Goal: Information Seeking & Learning: Learn about a topic

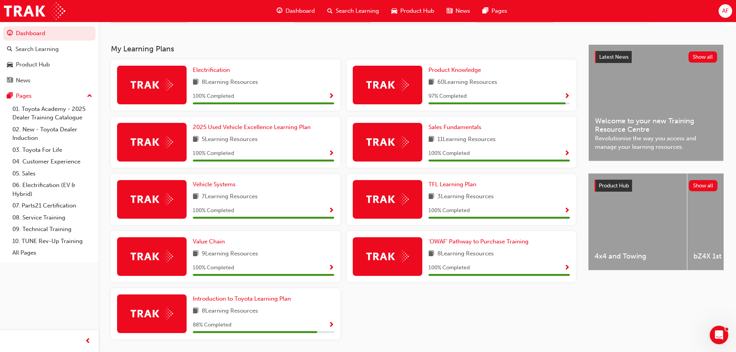
scroll to position [130, 0]
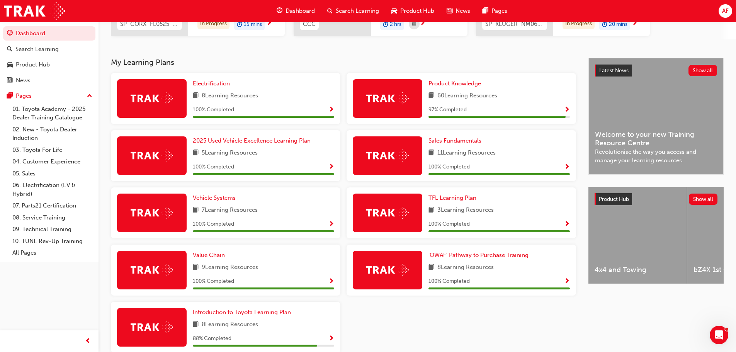
click at [452, 83] on span "Product Knowledge" at bounding box center [454, 83] width 53 height 7
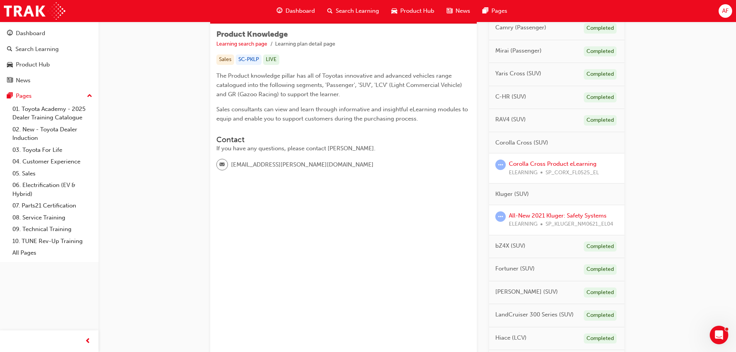
scroll to position [155, 0]
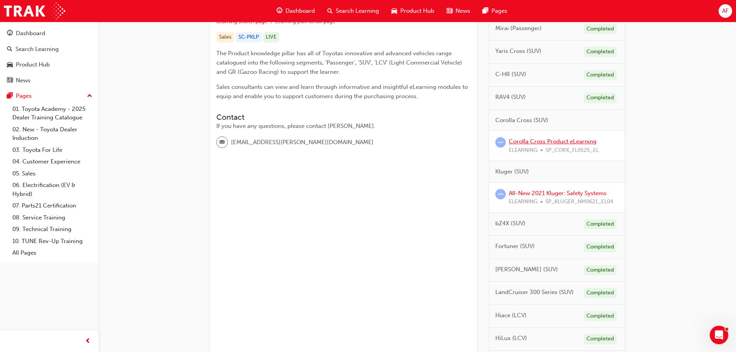
click at [562, 142] on link "Corolla Cross Product eLearning" at bounding box center [553, 141] width 88 height 7
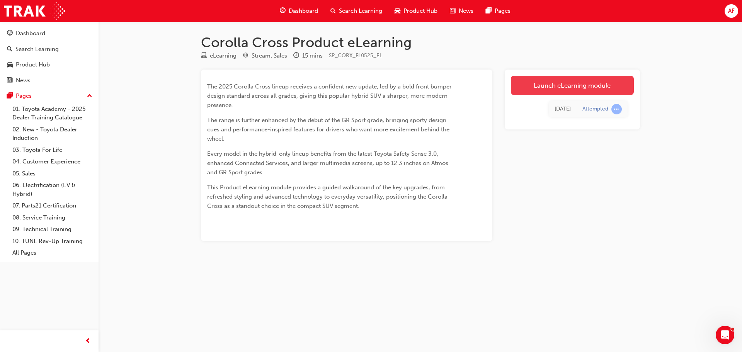
click at [577, 92] on link "Launch eLearning module" at bounding box center [572, 85] width 123 height 19
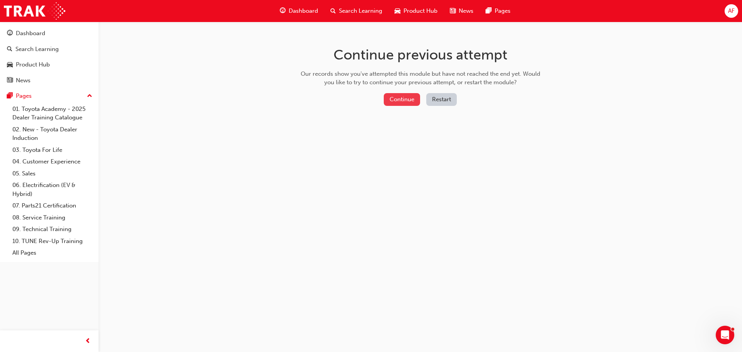
click at [388, 102] on button "Continue" at bounding box center [402, 99] width 36 height 13
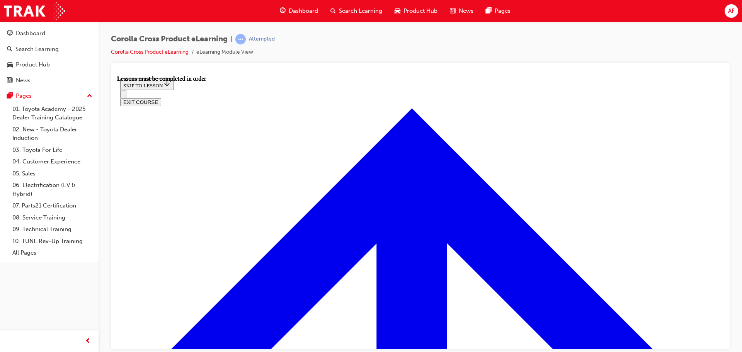
scroll to position [658, 0]
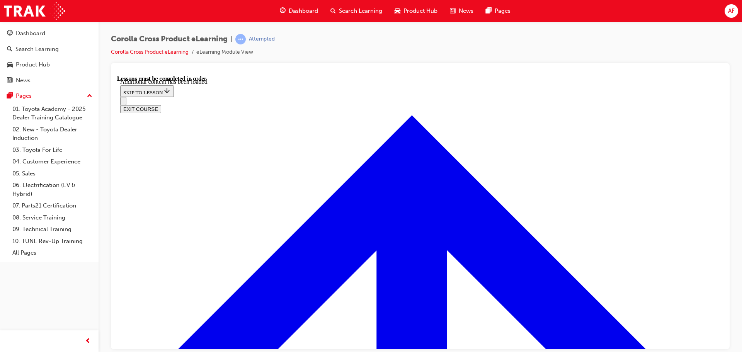
scroll to position [965, 0]
radio input "true"
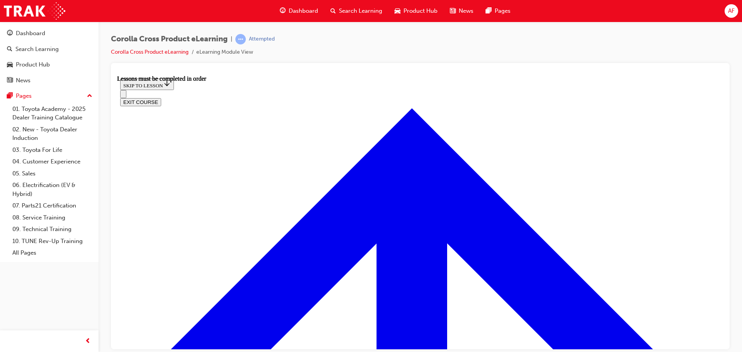
scroll to position [684, 0]
drag, startPoint x: 242, startPoint y: 197, endPoint x: 252, endPoint y: 198, distance: 10.5
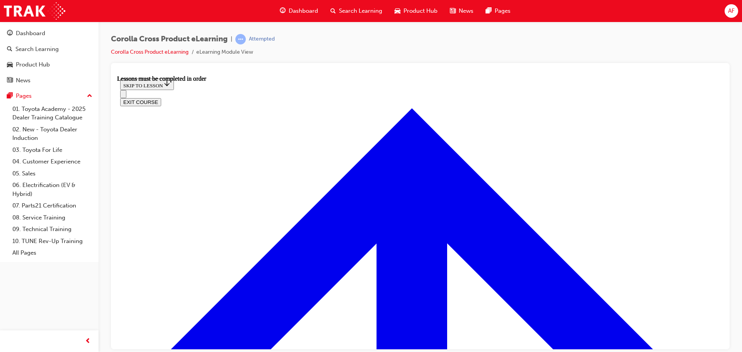
drag, startPoint x: 413, startPoint y: 302, endPoint x: 415, endPoint y: 299, distance: 4.1
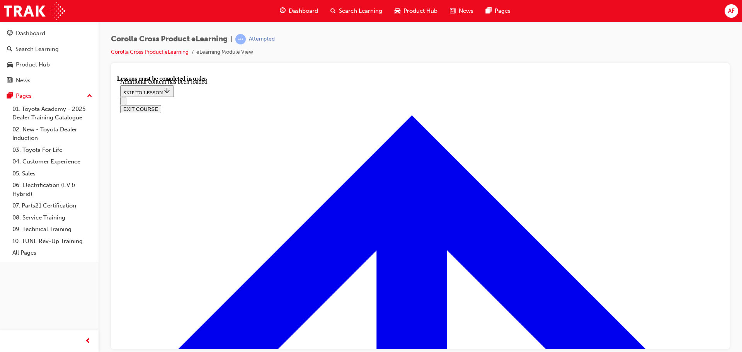
scroll to position [1195, 0]
radio input "true"
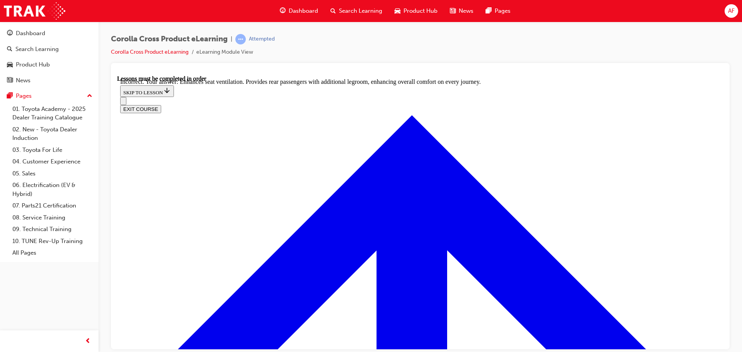
radio input "true"
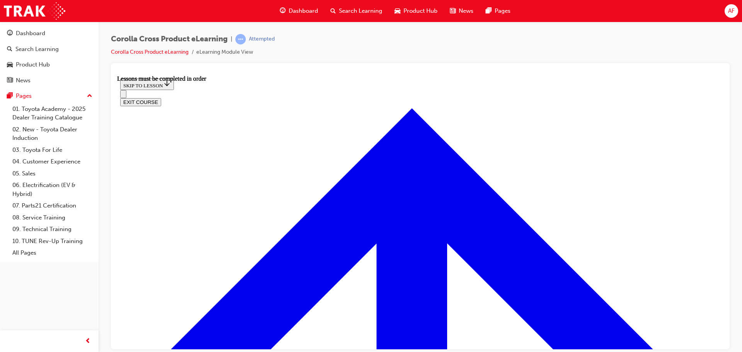
scroll to position [723, 0]
drag, startPoint x: 443, startPoint y: 303, endPoint x: 444, endPoint y: 298, distance: 5.2
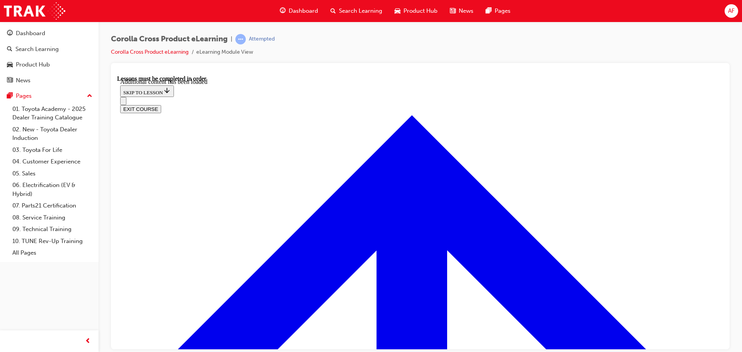
scroll to position [1113, 0]
radio input "true"
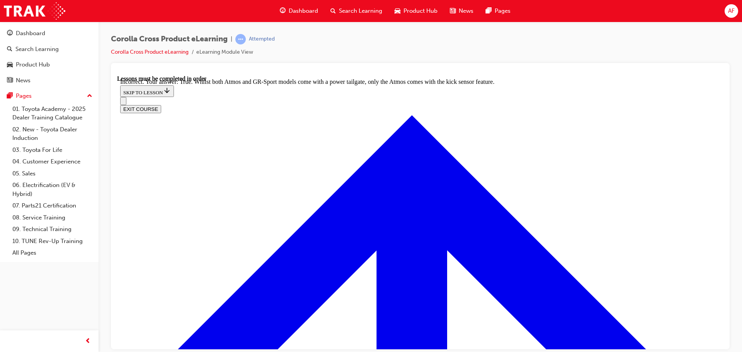
scroll to position [1229, 0]
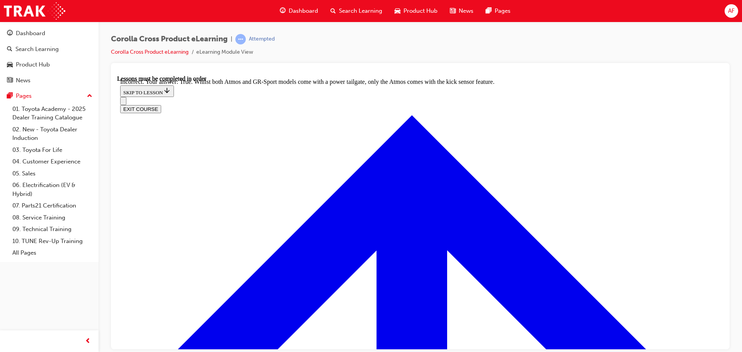
radio input "true"
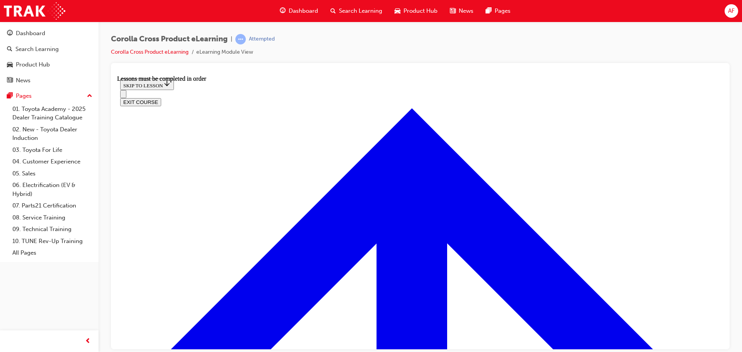
scroll to position [723, 0]
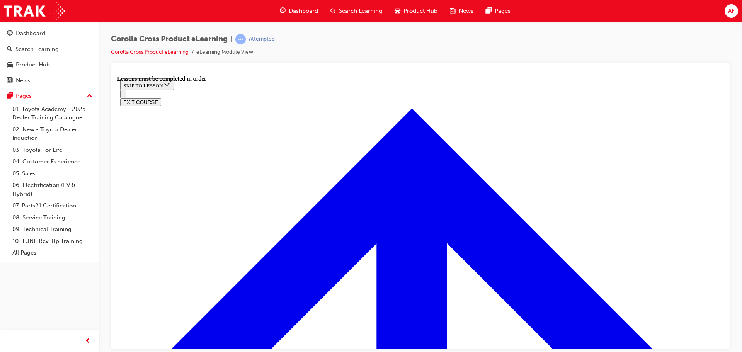
drag, startPoint x: 473, startPoint y: 193, endPoint x: 502, endPoint y: 200, distance: 29.9
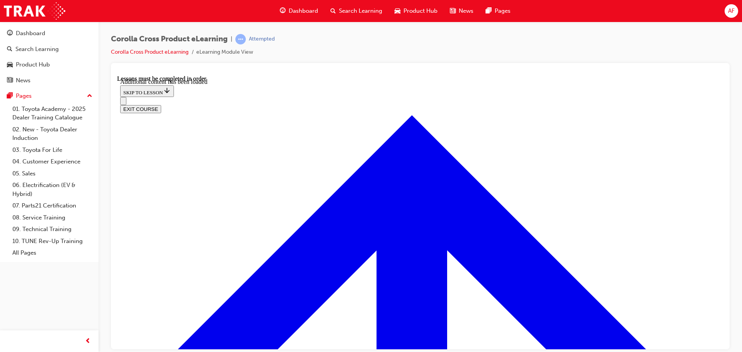
scroll to position [1857, 0]
checkbox input "true"
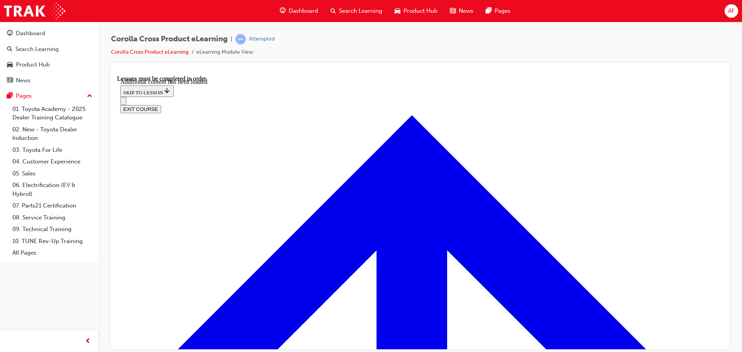
checkbox input "true"
checkbox input "false"
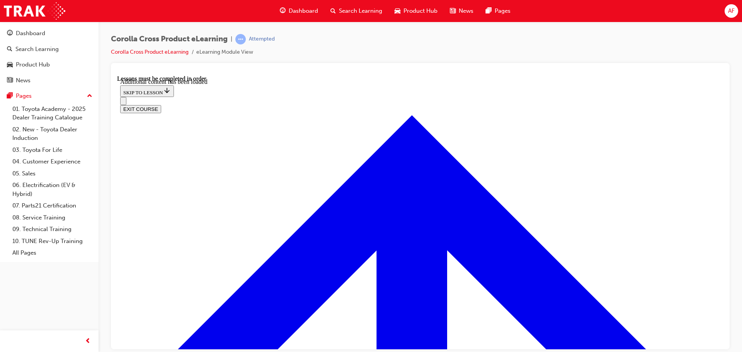
checkbox input "true"
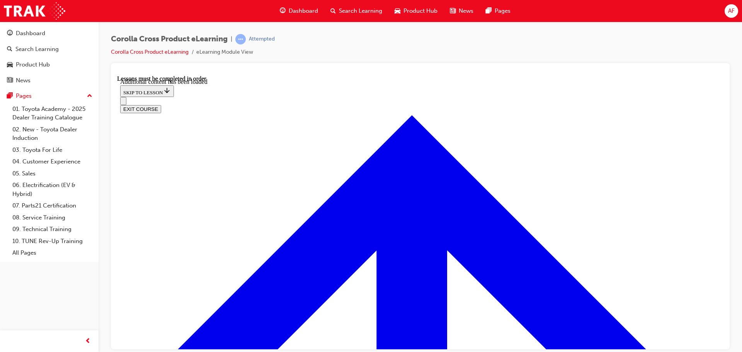
checkbox input "true"
checkbox input "false"
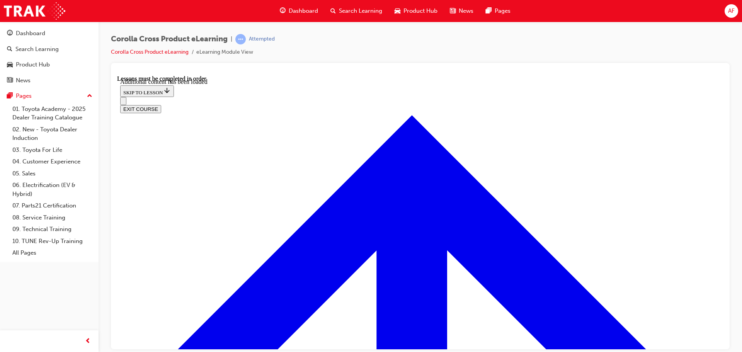
checkbox input "false"
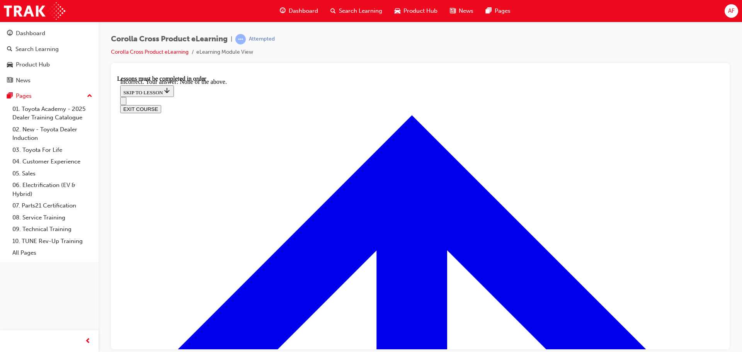
checkbox input "true"
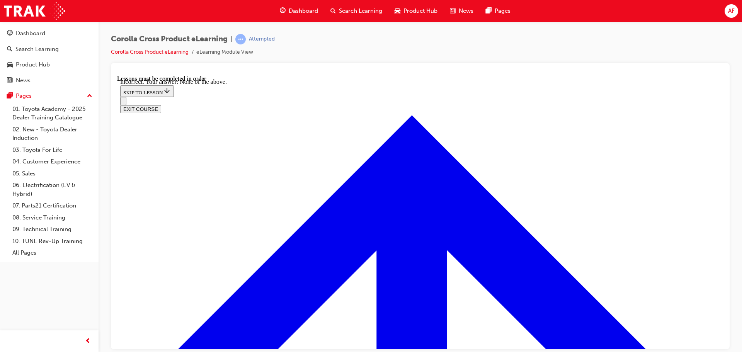
checkbox input "true"
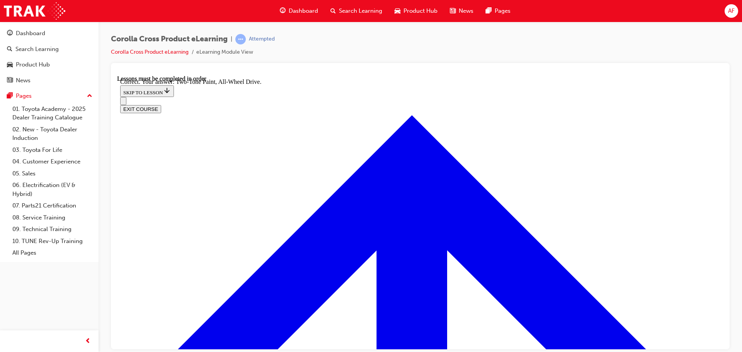
radio input "true"
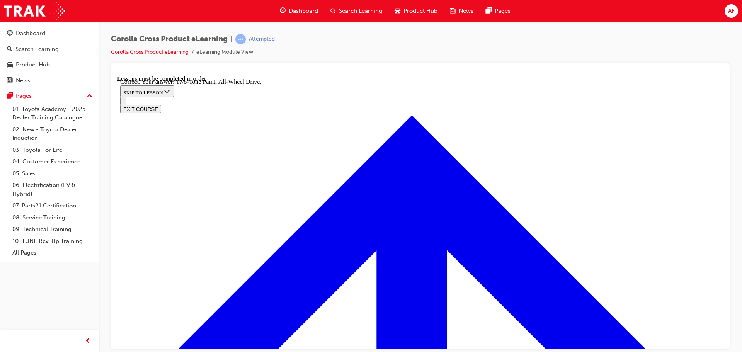
radio input "true"
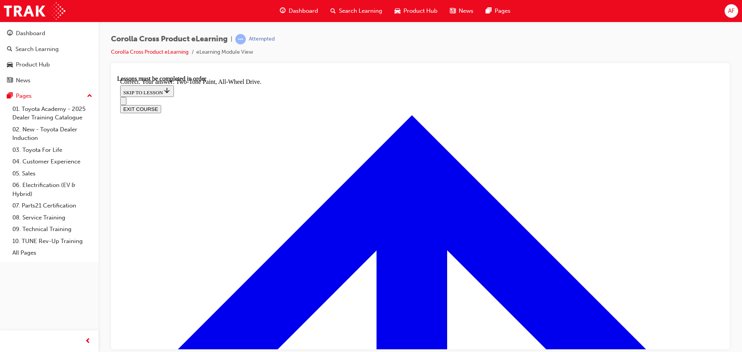
radio input "true"
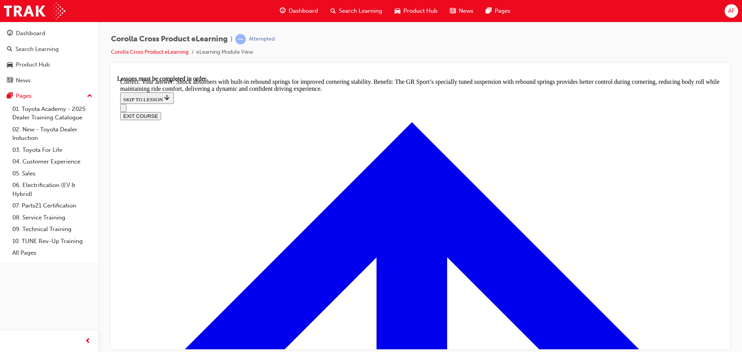
scroll to position [2468, 0]
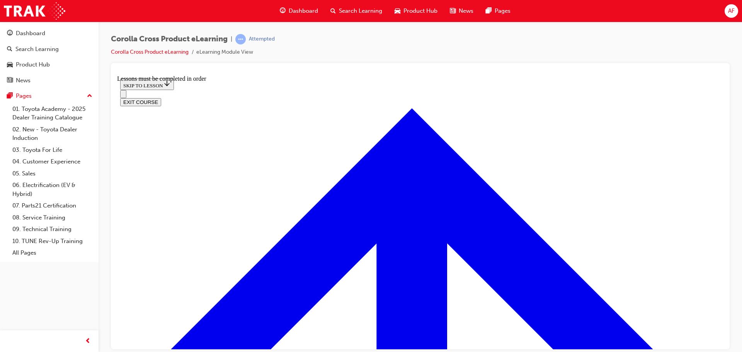
scroll to position [452, 0]
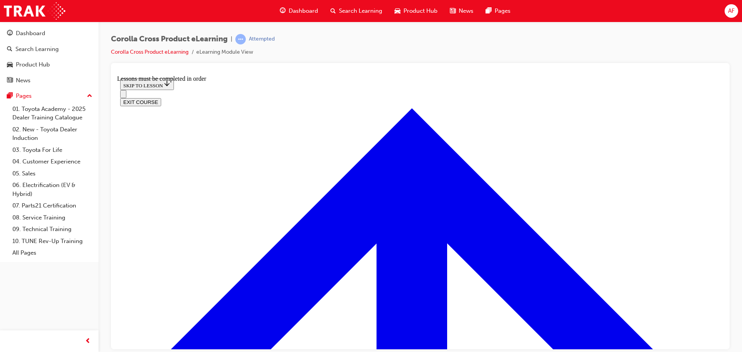
scroll to position [863, 0]
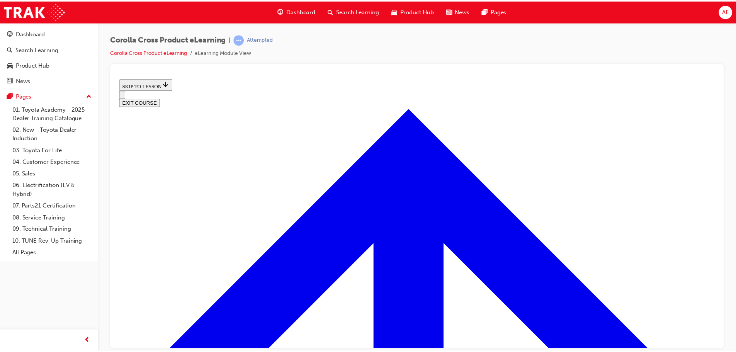
scroll to position [319, 0]
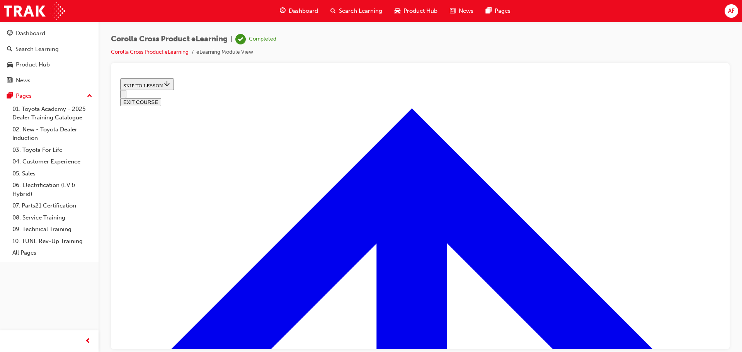
click at [310, 7] on span "Dashboard" at bounding box center [303, 11] width 29 height 9
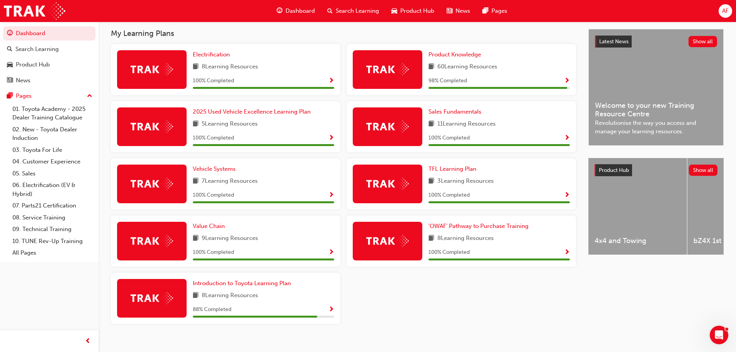
scroll to position [169, 0]
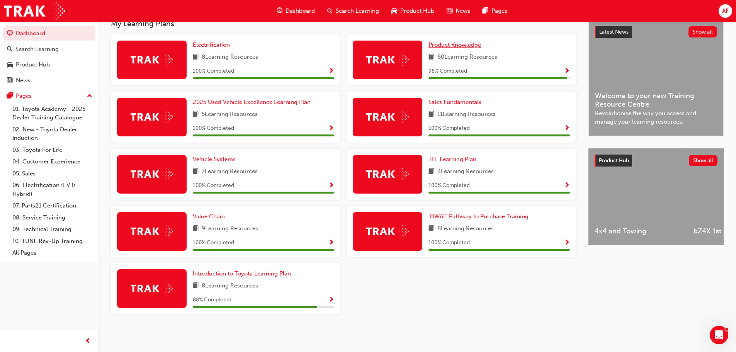
click at [452, 45] on span "Product Knowledge" at bounding box center [454, 44] width 53 height 7
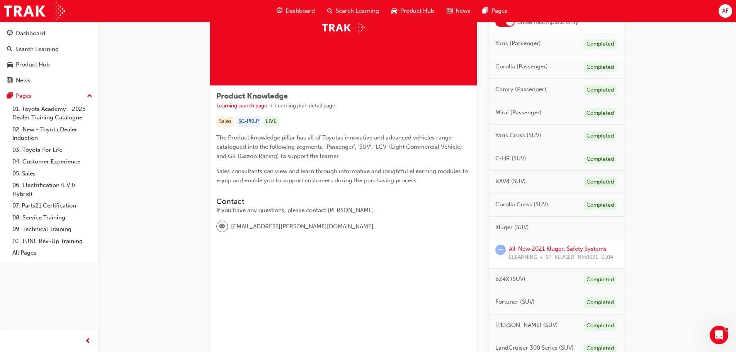
scroll to position [116, 0]
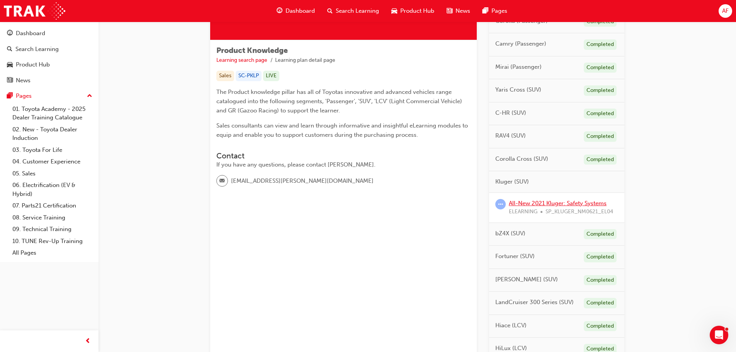
click at [568, 201] on link "All-New 2021 Kluger: Safety Systems" at bounding box center [558, 203] width 98 height 7
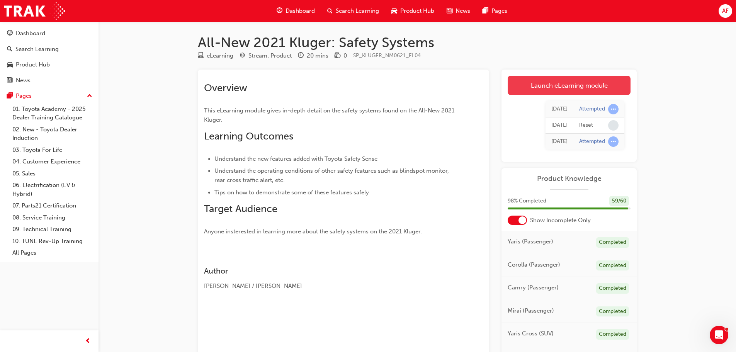
click at [573, 89] on link "Launch eLearning module" at bounding box center [569, 85] width 123 height 19
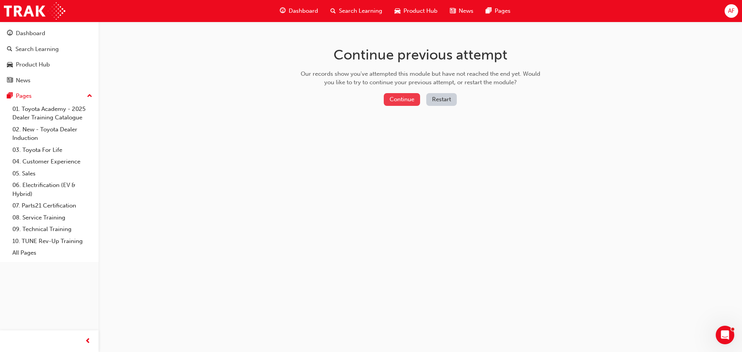
click at [411, 100] on button "Continue" at bounding box center [402, 99] width 36 height 13
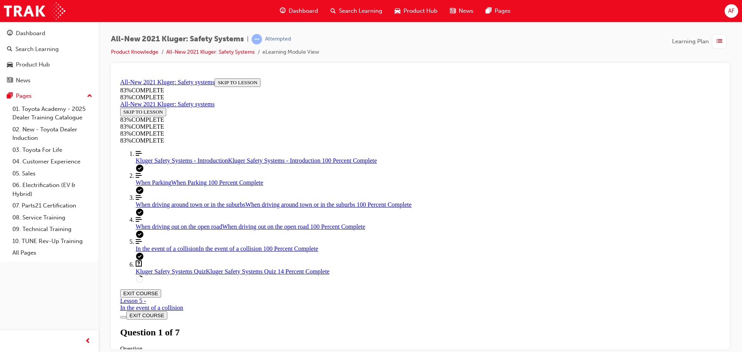
scroll to position [258, 0]
drag, startPoint x: 439, startPoint y: 299, endPoint x: 440, endPoint y: 225, distance: 74.6
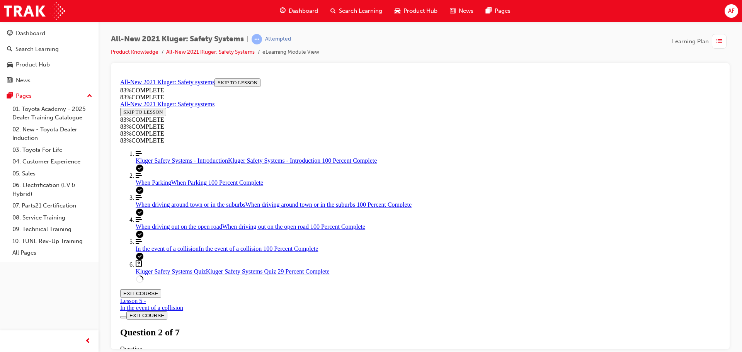
drag, startPoint x: 416, startPoint y: 308, endPoint x: 460, endPoint y: 304, distance: 43.8
drag, startPoint x: 403, startPoint y: 275, endPoint x: 499, endPoint y: 235, distance: 103.2
drag, startPoint x: 396, startPoint y: 273, endPoint x: 457, endPoint y: 266, distance: 61.0
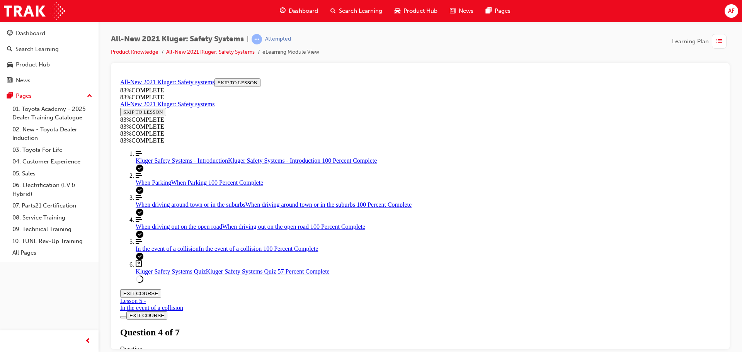
scroll to position [226, 0]
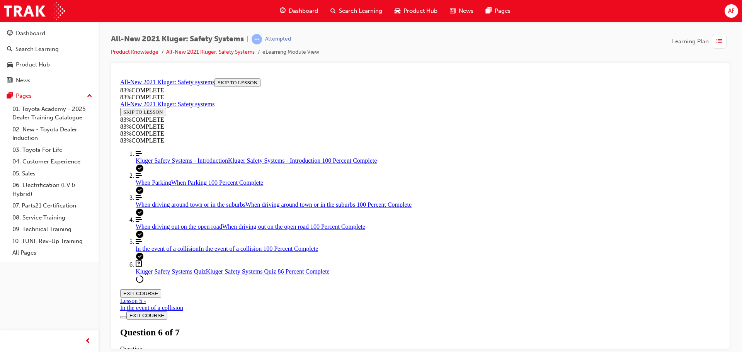
scroll to position [176, 0]
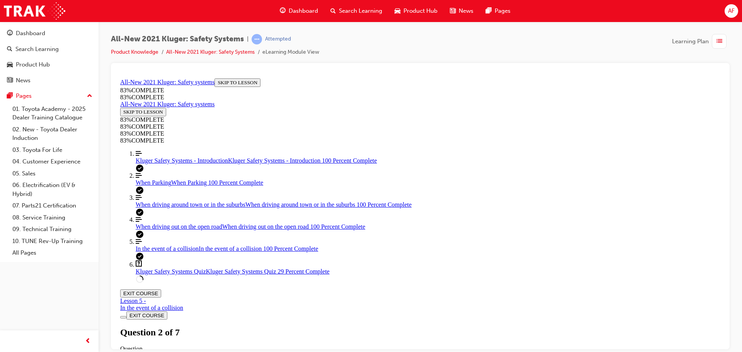
scroll to position [28, 0]
drag, startPoint x: 418, startPoint y: 302, endPoint x: 486, endPoint y: 242, distance: 90.6
drag, startPoint x: 379, startPoint y: 303, endPoint x: 482, endPoint y: 309, distance: 102.9
drag, startPoint x: 417, startPoint y: 272, endPoint x: 492, endPoint y: 281, distance: 75.1
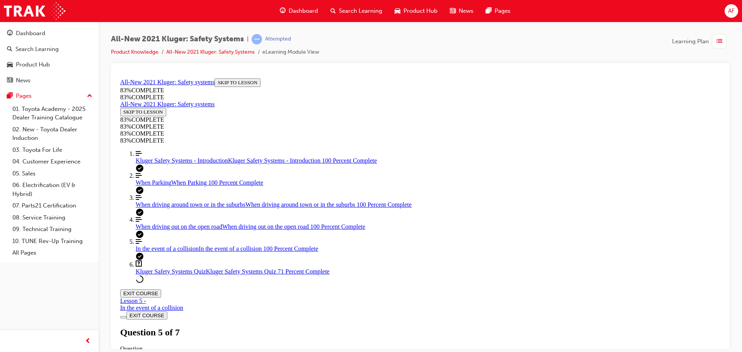
scroll to position [105, 0]
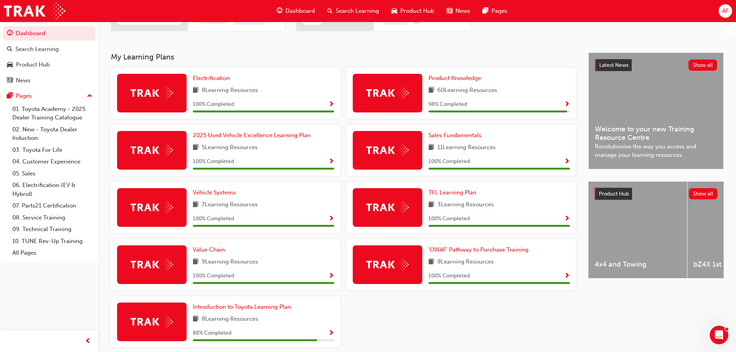
scroll to position [155, 0]
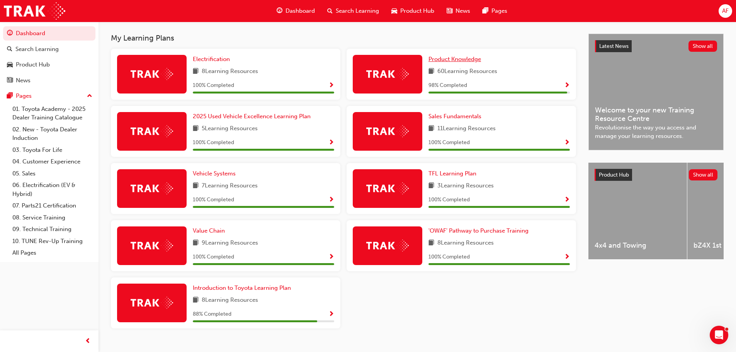
click at [469, 56] on span "Product Knowledge" at bounding box center [454, 59] width 53 height 7
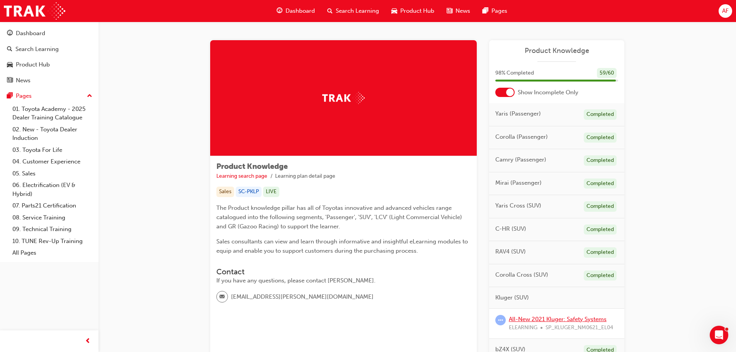
click at [585, 319] on link "All-New 2021 Kluger: Safety Systems" at bounding box center [558, 319] width 98 height 7
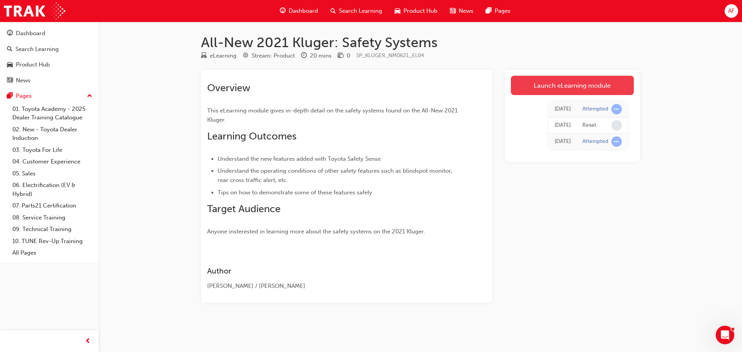
click at [533, 85] on link "Launch eLearning module" at bounding box center [572, 85] width 123 height 19
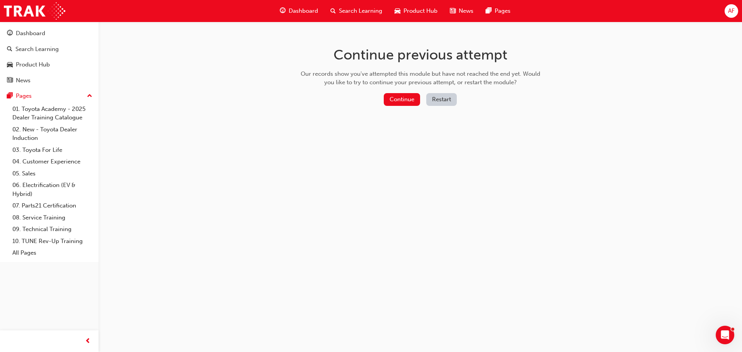
click at [444, 97] on button "Restart" at bounding box center [441, 99] width 31 height 13
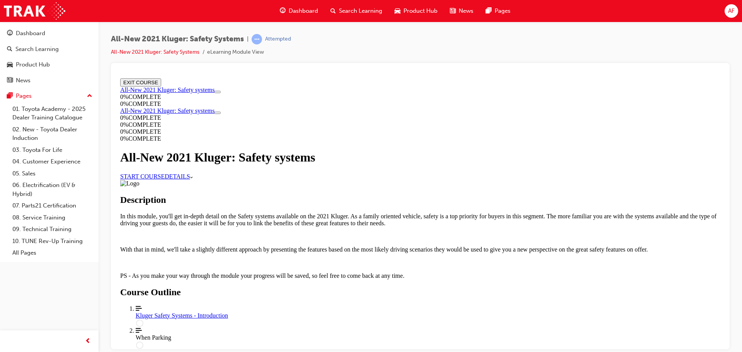
scroll to position [77, 0]
click at [420, 187] on div "Course Details" at bounding box center [420, 183] width 600 height 7
click at [496, 187] on div "Course Details" at bounding box center [420, 183] width 600 height 7
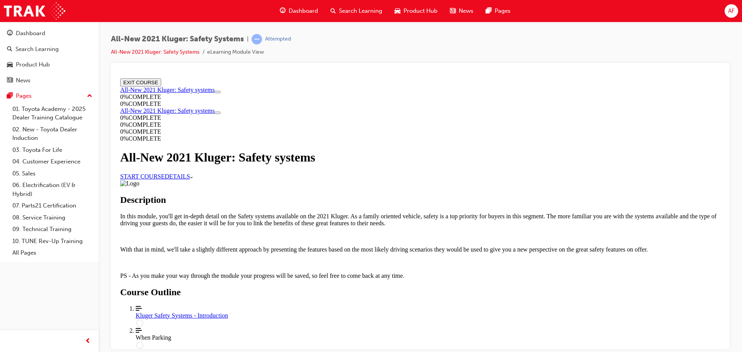
click at [374, 312] on div "Kluger Safety Systems - Introduction" at bounding box center [428, 315] width 585 height 7
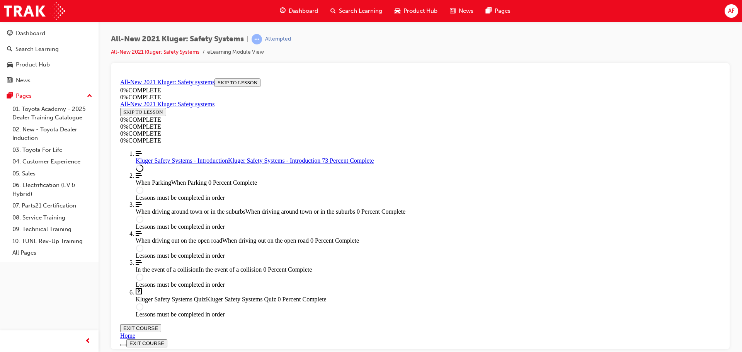
scroll to position [279, 0]
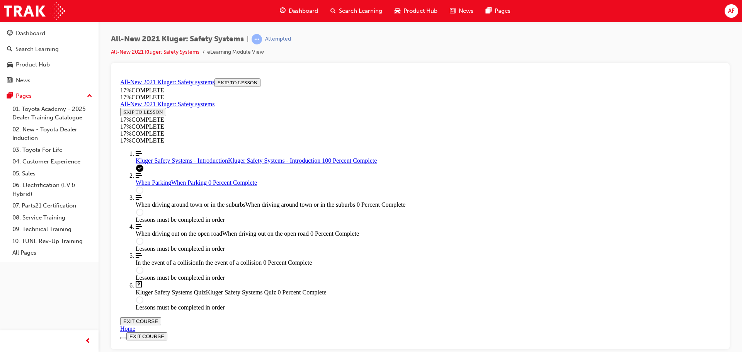
scroll to position [1102, 0]
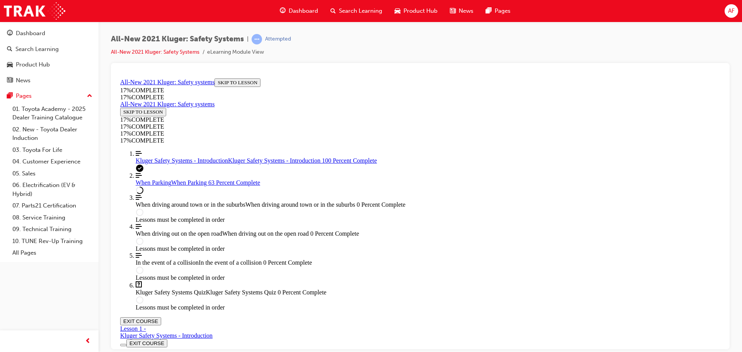
scroll to position [1688, 0]
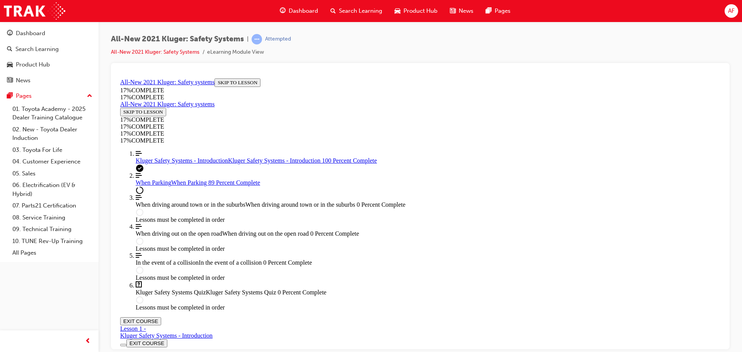
scroll to position [2562, 0]
drag, startPoint x: 291, startPoint y: 298, endPoint x: 550, endPoint y: 309, distance: 258.7
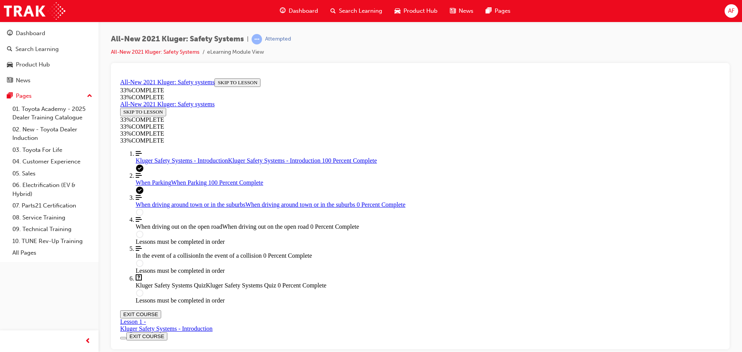
scroll to position [2836, 0]
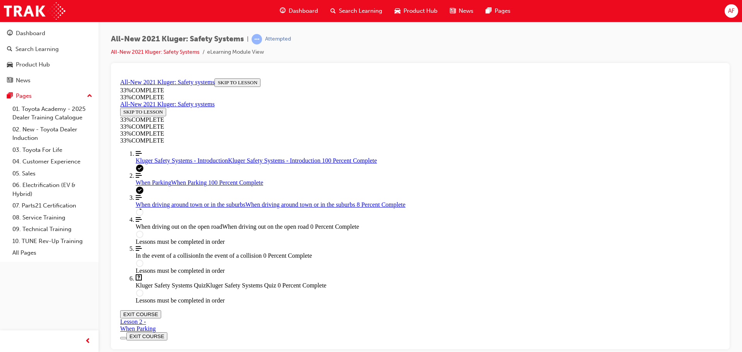
scroll to position [374, 0]
drag, startPoint x: 290, startPoint y: 301, endPoint x: 522, endPoint y: 308, distance: 232.3
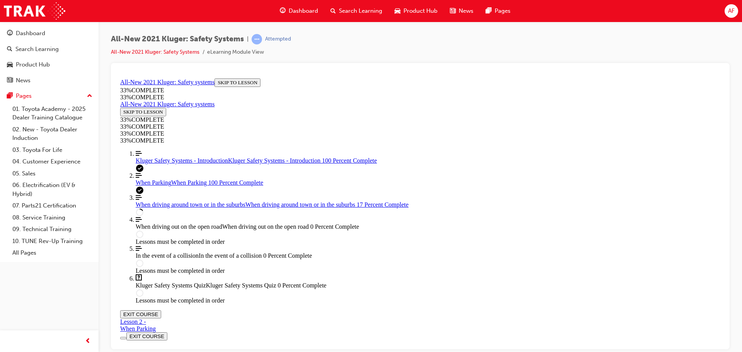
drag, startPoint x: 303, startPoint y: 296, endPoint x: 416, endPoint y: 300, distance: 113.7
drag, startPoint x: 308, startPoint y: 299, endPoint x: 528, endPoint y: 301, distance: 219.8
drag, startPoint x: 311, startPoint y: 296, endPoint x: 332, endPoint y: 297, distance: 21.3
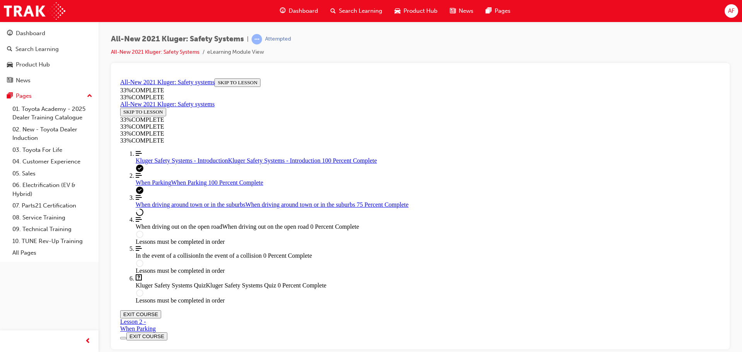
scroll to position [1320, 0]
drag, startPoint x: 298, startPoint y: 300, endPoint x: 574, endPoint y: 308, distance: 276.4
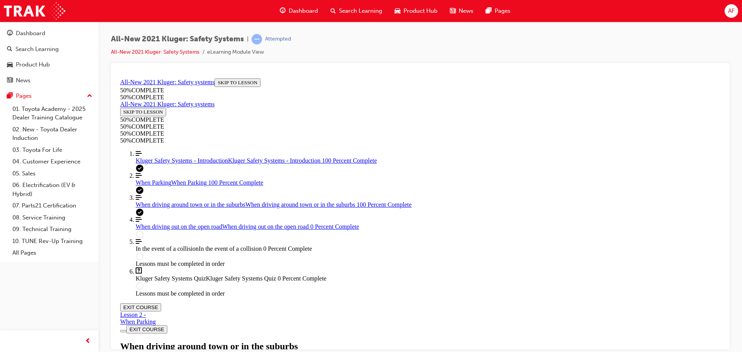
scroll to position [1574, 0]
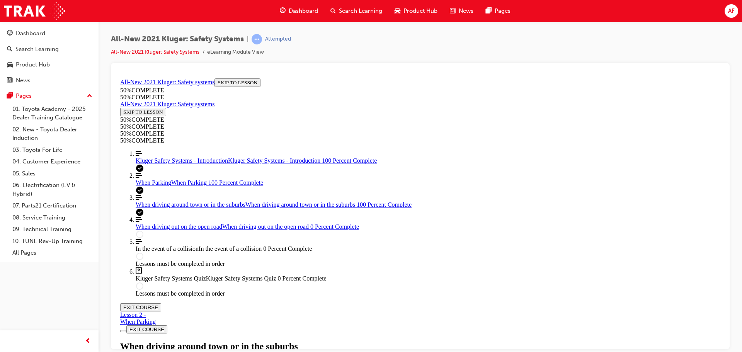
scroll to position [1617, 0]
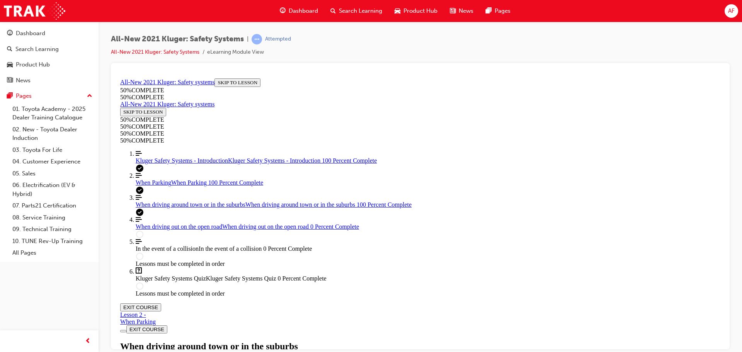
scroll to position [1695, 0]
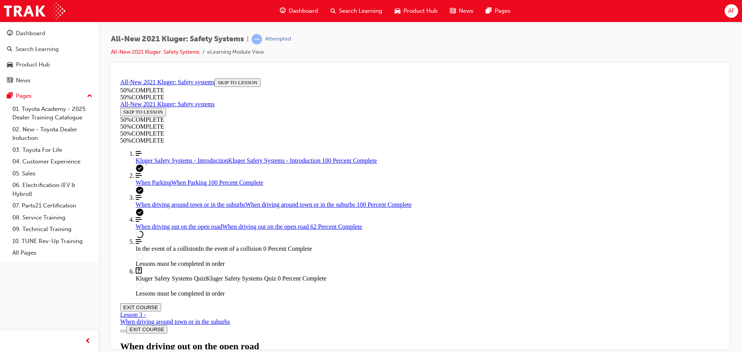
scroll to position [2695, 0]
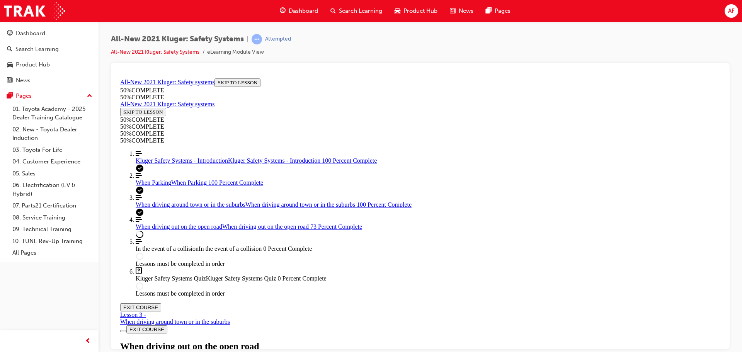
drag, startPoint x: 294, startPoint y: 299, endPoint x: 585, endPoint y: 296, distance: 290.6
drag, startPoint x: 488, startPoint y: 86, endPoint x: 483, endPoint y: 104, distance: 18.0
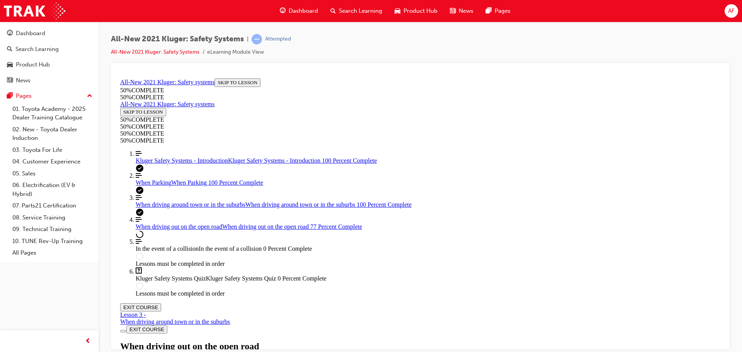
drag, startPoint x: 365, startPoint y: 211, endPoint x: 505, endPoint y: 222, distance: 139.9
drag, startPoint x: 294, startPoint y: 337, endPoint x: 562, endPoint y: 341, distance: 268.2
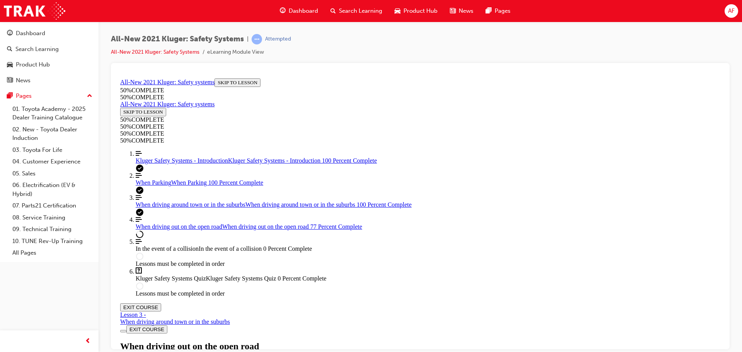
drag, startPoint x: 337, startPoint y: 149, endPoint x: 558, endPoint y: 153, distance: 221.0
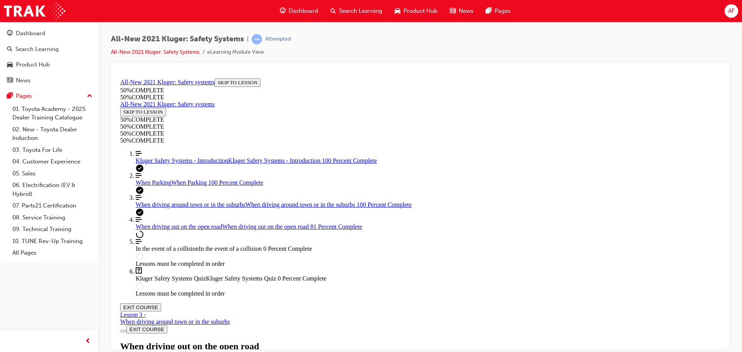
scroll to position [4267, 0]
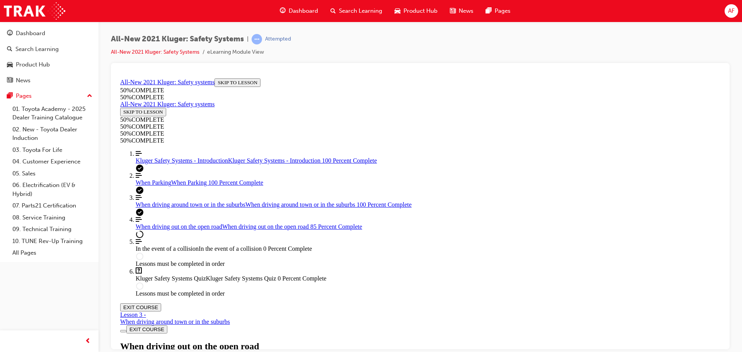
scroll to position [3572, 0]
drag, startPoint x: 444, startPoint y: 272, endPoint x: 511, endPoint y: 287, distance: 69.1
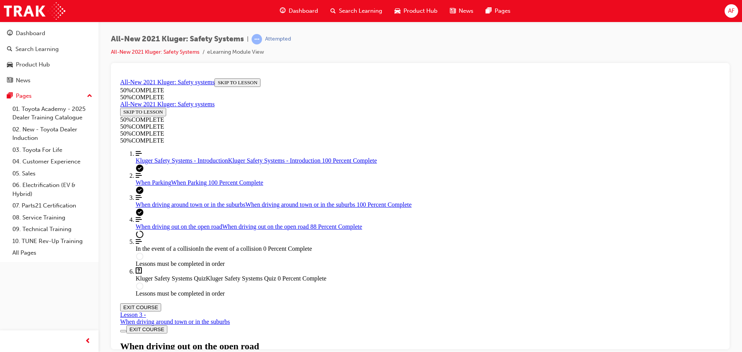
drag, startPoint x: 297, startPoint y: 272, endPoint x: 544, endPoint y: 261, distance: 247.1
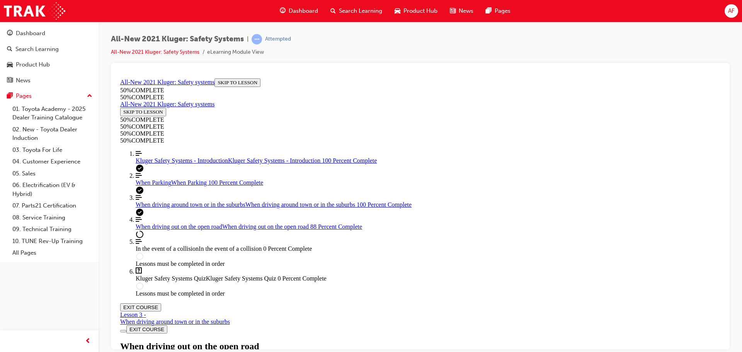
drag, startPoint x: 545, startPoint y: 300, endPoint x: 566, endPoint y: 300, distance: 21.6
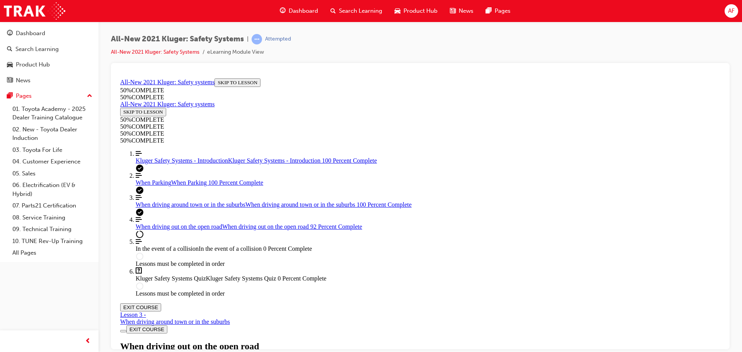
scroll to position [1035, 0]
drag, startPoint x: 389, startPoint y: 269, endPoint x: 482, endPoint y: 271, distance: 92.4
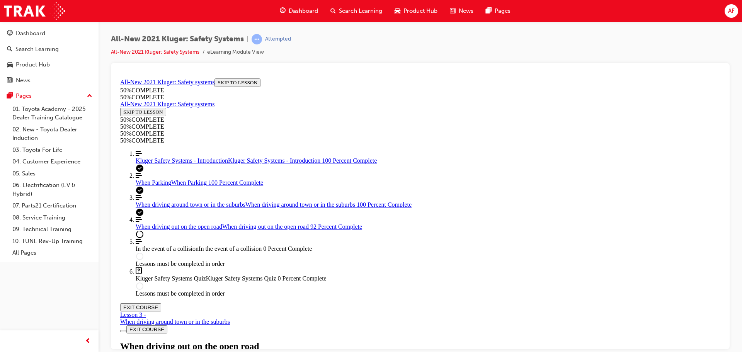
scroll to position [3139, 0]
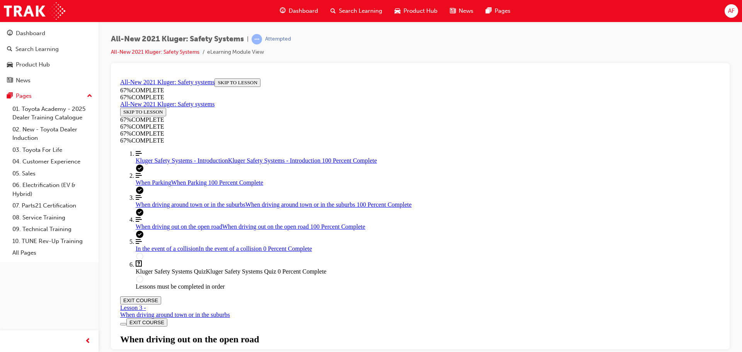
scroll to position [4610, 0]
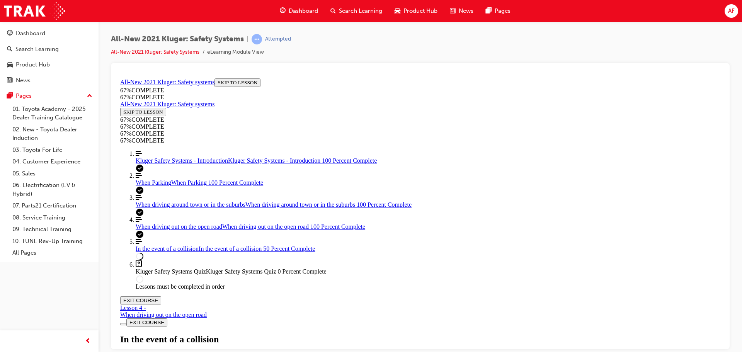
scroll to position [761, 0]
drag, startPoint x: 463, startPoint y: 221, endPoint x: 468, endPoint y: 219, distance: 5.0
drag, startPoint x: 294, startPoint y: 336, endPoint x: 389, endPoint y: 340, distance: 95.5
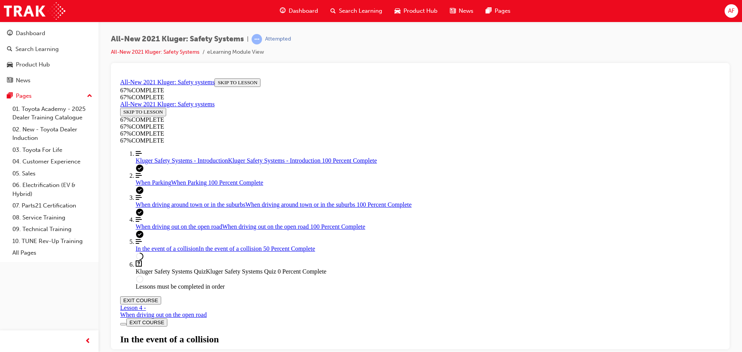
drag, startPoint x: 300, startPoint y: 335, endPoint x: 513, endPoint y: 343, distance: 213.0
drag, startPoint x: 515, startPoint y: 337, endPoint x: 563, endPoint y: 337, distance: 47.9
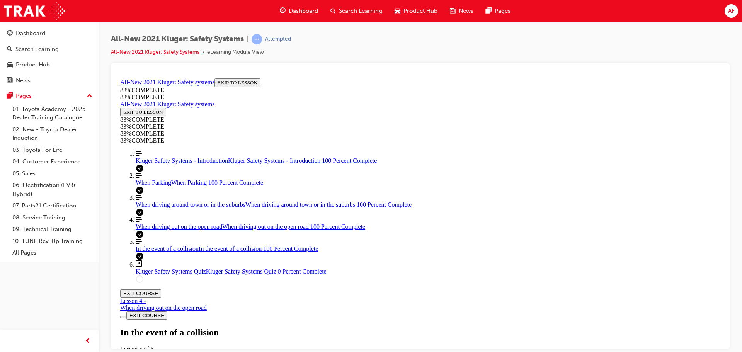
scroll to position [1829, 0]
drag, startPoint x: 430, startPoint y: 259, endPoint x: 448, endPoint y: 273, distance: 22.5
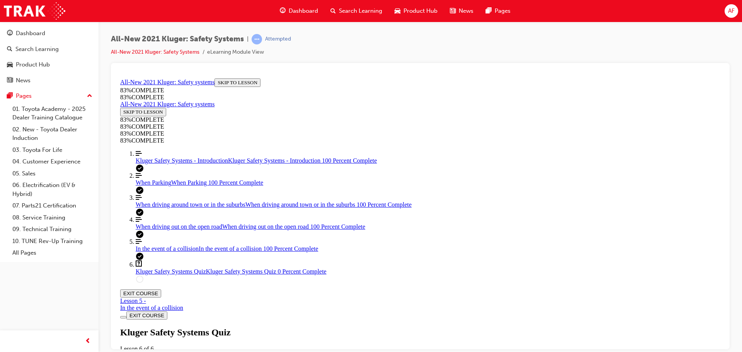
scroll to position [137, 0]
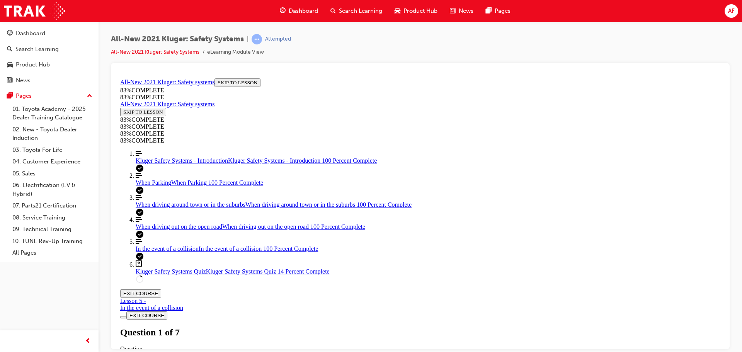
drag, startPoint x: 429, startPoint y: 236, endPoint x: 479, endPoint y: 317, distance: 95.4
drag, startPoint x: 395, startPoint y: 236, endPoint x: 442, endPoint y: 226, distance: 48.6
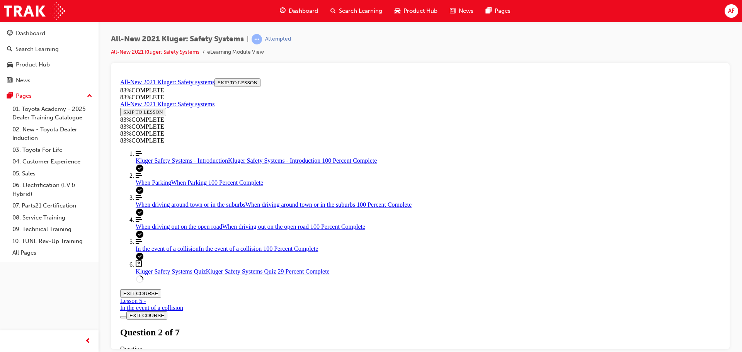
drag, startPoint x: 407, startPoint y: 271, endPoint x: 435, endPoint y: 266, distance: 28.6
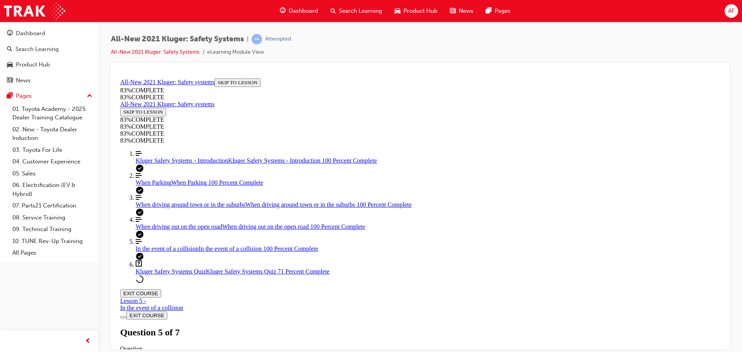
scroll to position [183, 0]
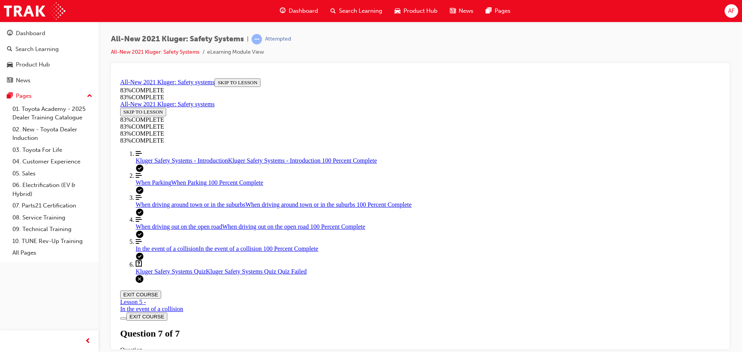
scroll to position [126, 0]
click at [357, 327] on div "Kluger Safety Systems Quiz Lesson 6 of 6 Now that you've gone through the Kluge…" at bounding box center [420, 353] width 600 height 53
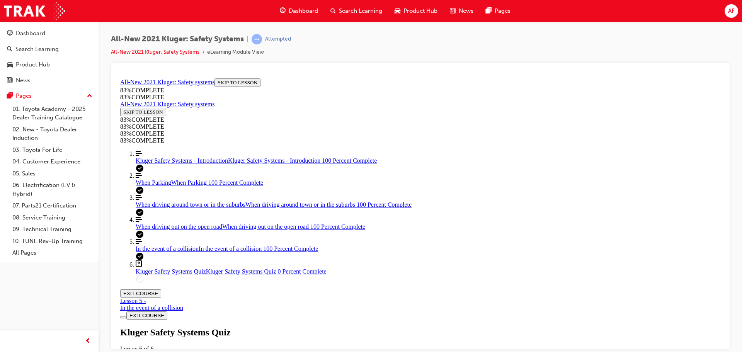
scroll to position [28, 0]
click at [163, 252] on link "Align left Three vertical lines aligned to the left In the event of a collision…" at bounding box center [428, 245] width 585 height 14
click at [182, 274] on span "Kluger Safety Systems Quiz" at bounding box center [171, 271] width 70 height 7
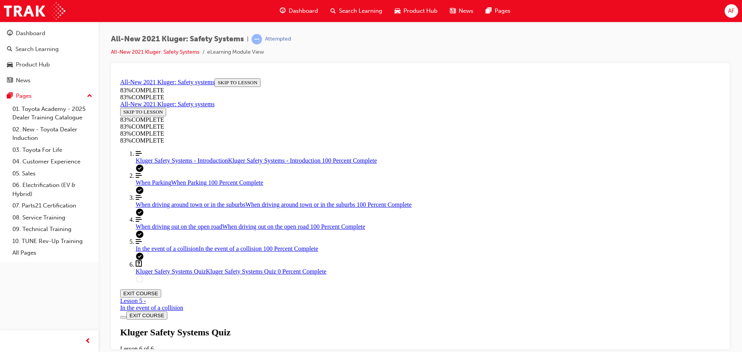
scroll to position [27, 0]
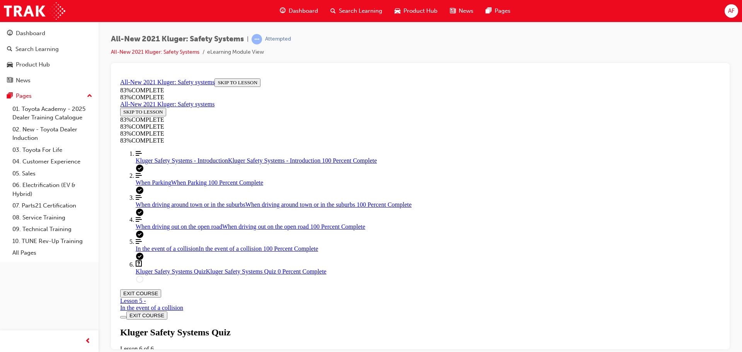
drag, startPoint x: 314, startPoint y: 141, endPoint x: 498, endPoint y: 287, distance: 234.3
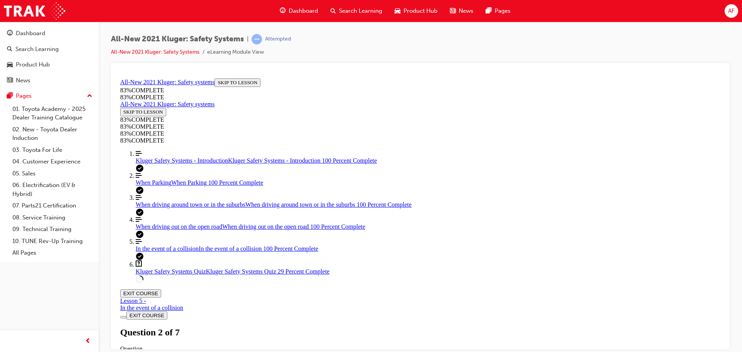
scroll to position [28, 0]
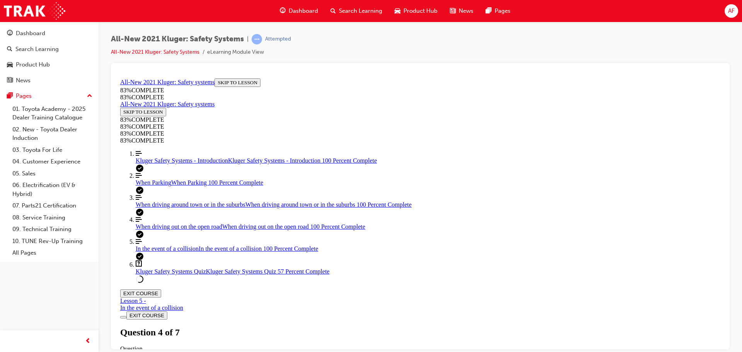
drag, startPoint x: 472, startPoint y: 163, endPoint x: 330, endPoint y: 141, distance: 143.6
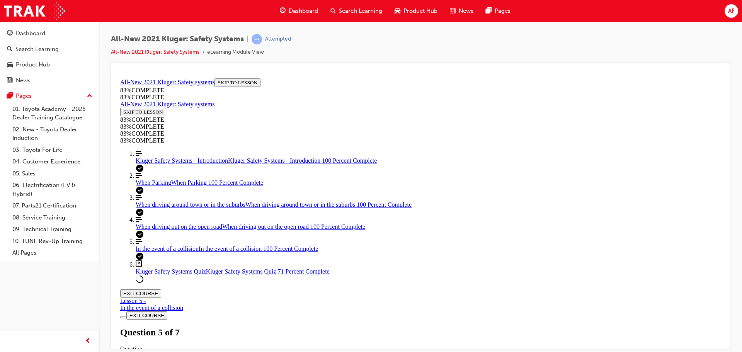
drag, startPoint x: 384, startPoint y: 193, endPoint x: 426, endPoint y: 191, distance: 41.4
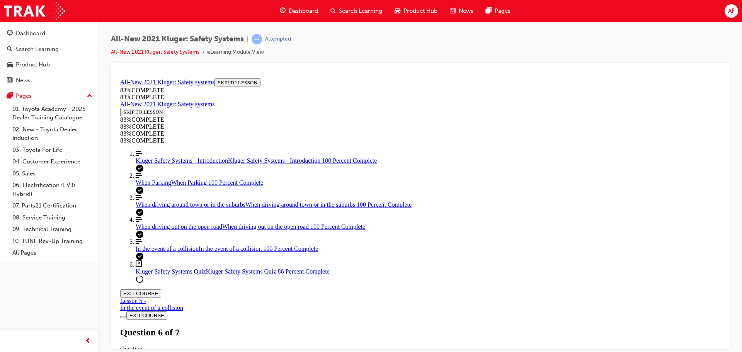
drag, startPoint x: 407, startPoint y: 264, endPoint x: 455, endPoint y: 265, distance: 47.5
drag, startPoint x: 379, startPoint y: 223, endPoint x: 437, endPoint y: 263, distance: 70.7
drag, startPoint x: 398, startPoint y: 186, endPoint x: 421, endPoint y: 233, distance: 52.5
drag, startPoint x: 391, startPoint y: 197, endPoint x: 501, endPoint y: 194, distance: 110.1
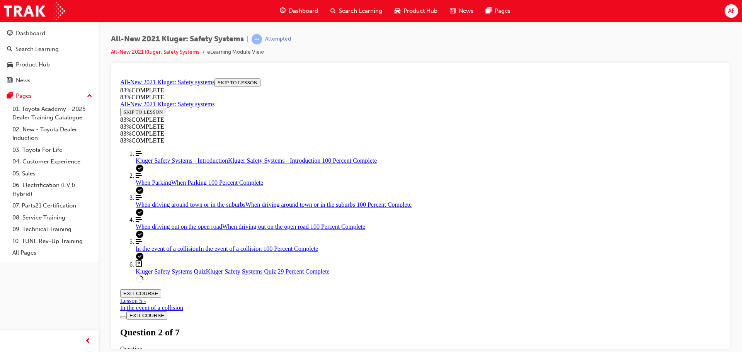
drag, startPoint x: 405, startPoint y: 246, endPoint x: 482, endPoint y: 274, distance: 82.1
drag, startPoint x: 425, startPoint y: 237, endPoint x: 511, endPoint y: 286, distance: 98.6
drag, startPoint x: 423, startPoint y: 310, endPoint x: 465, endPoint y: 275, distance: 54.3
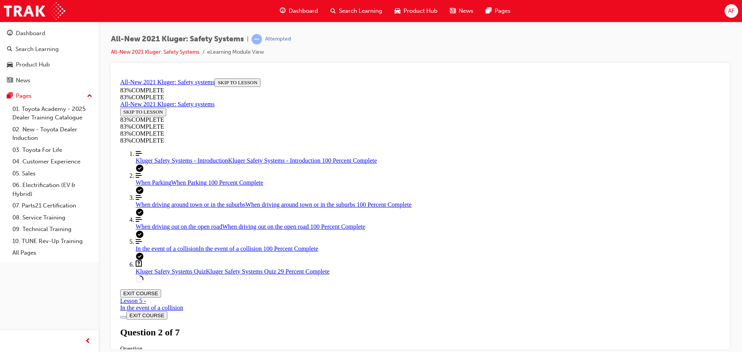
drag, startPoint x: 403, startPoint y: 233, endPoint x: 469, endPoint y: 308, distance: 99.4
drag, startPoint x: 451, startPoint y: 267, endPoint x: 482, endPoint y: 234, distance: 45.1
drag, startPoint x: 400, startPoint y: 300, endPoint x: 449, endPoint y: 300, distance: 49.8
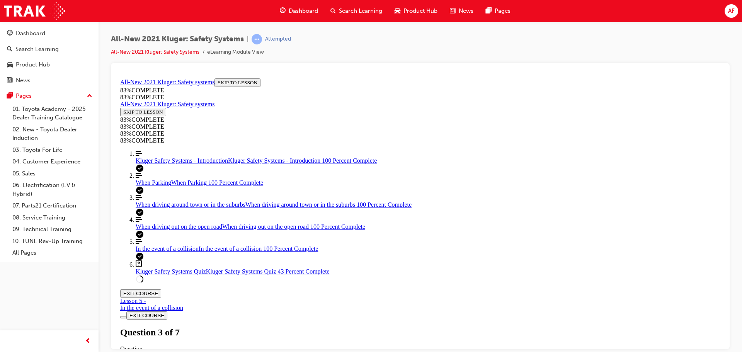
scroll to position [221, 0]
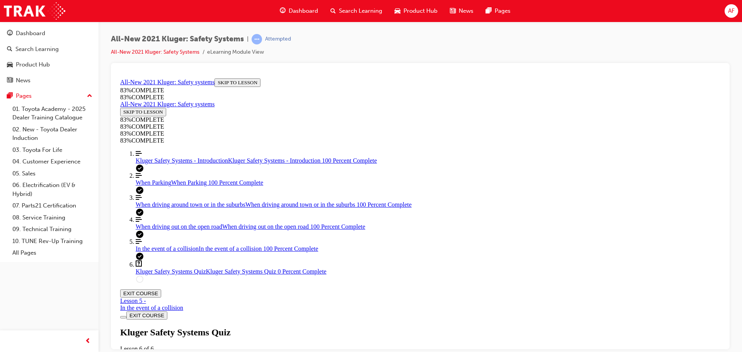
scroll to position [149, 0]
drag, startPoint x: 359, startPoint y: 173, endPoint x: 516, endPoint y: 259, distance: 179.2
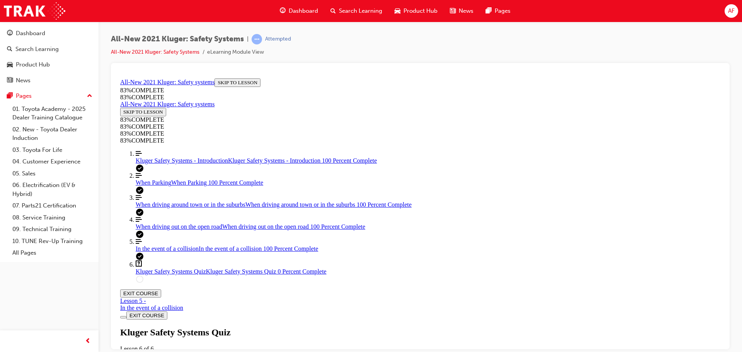
drag, startPoint x: 334, startPoint y: 177, endPoint x: 553, endPoint y: 306, distance: 254.4
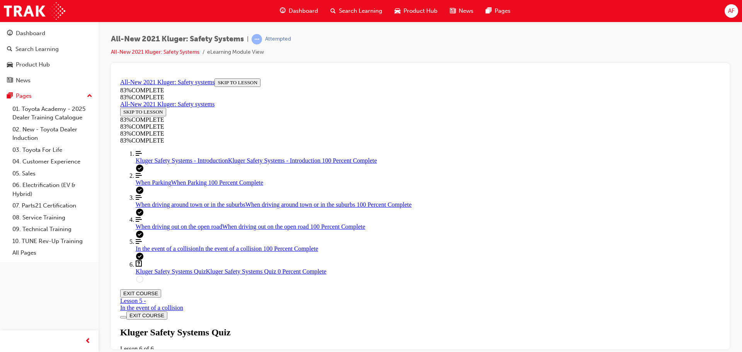
scroll to position [226, 0]
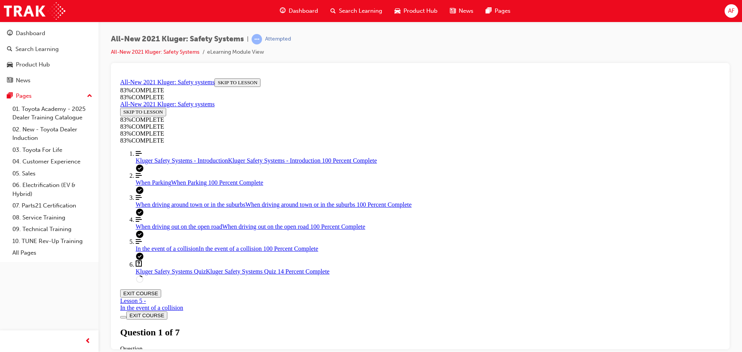
scroll to position [267, 0]
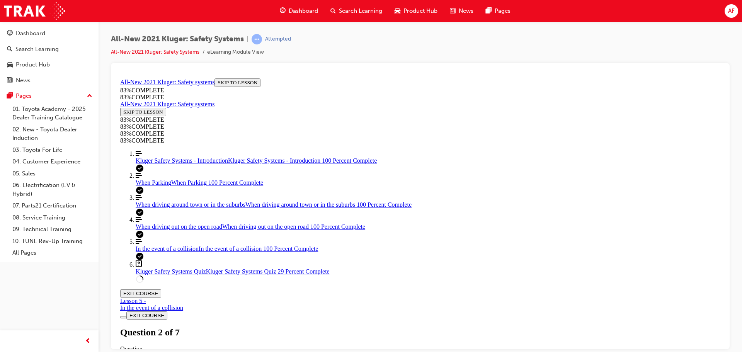
drag, startPoint x: 555, startPoint y: 239, endPoint x: 581, endPoint y: 239, distance: 26.3
drag, startPoint x: 444, startPoint y: 272, endPoint x: 498, endPoint y: 277, distance: 54.3
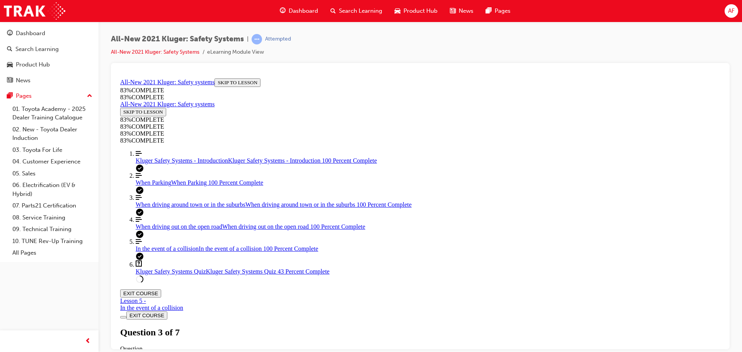
drag, startPoint x: 444, startPoint y: 310, endPoint x: 511, endPoint y: 303, distance: 67.5
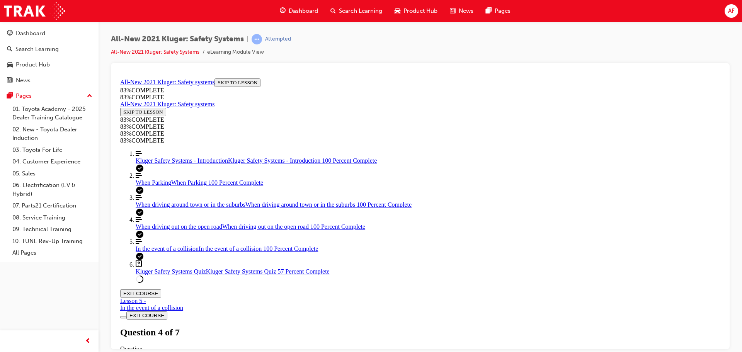
drag, startPoint x: 405, startPoint y: 262, endPoint x: 417, endPoint y: 271, distance: 14.1
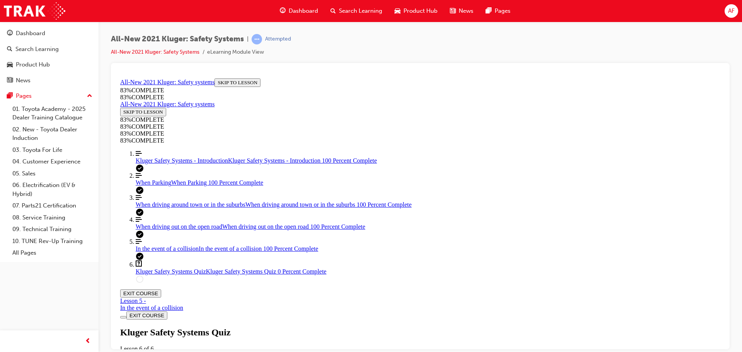
click at [357, 327] on div "Kluger Safety Systems Quiz Lesson 6 of 6 Now that you've gone through the Kluge…" at bounding box center [420, 353] width 600 height 53
drag, startPoint x: 340, startPoint y: 146, endPoint x: 447, endPoint y: 182, distance: 113.6
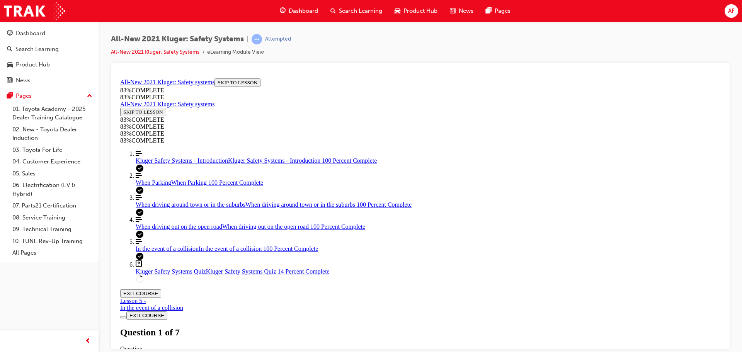
scroll to position [144, 0]
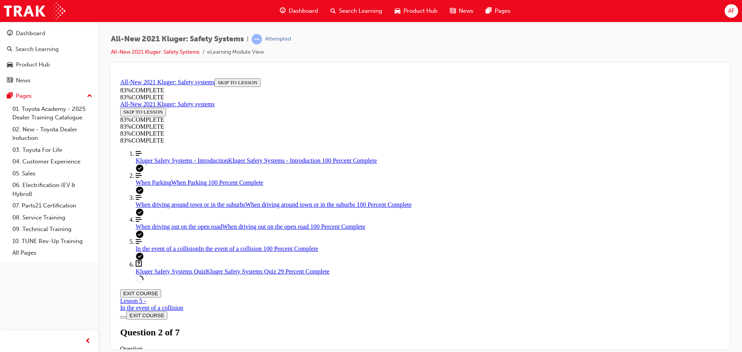
drag, startPoint x: 420, startPoint y: 310, endPoint x: 472, endPoint y: 238, distance: 89.1
drag, startPoint x: 396, startPoint y: 264, endPoint x: 441, endPoint y: 262, distance: 45.2
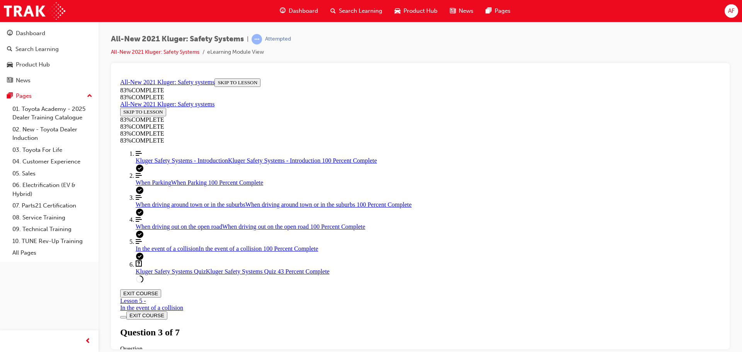
drag, startPoint x: 391, startPoint y: 312, endPoint x: 436, endPoint y: 304, distance: 46.2
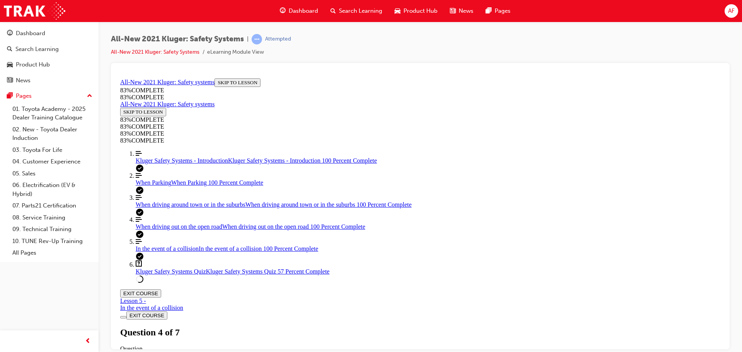
scroll to position [28, 0]
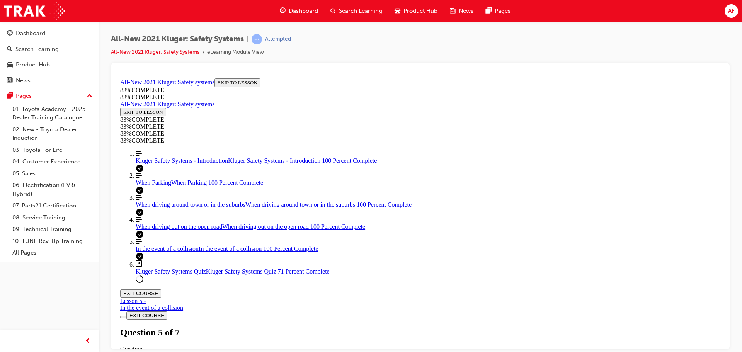
scroll to position [28, 0]
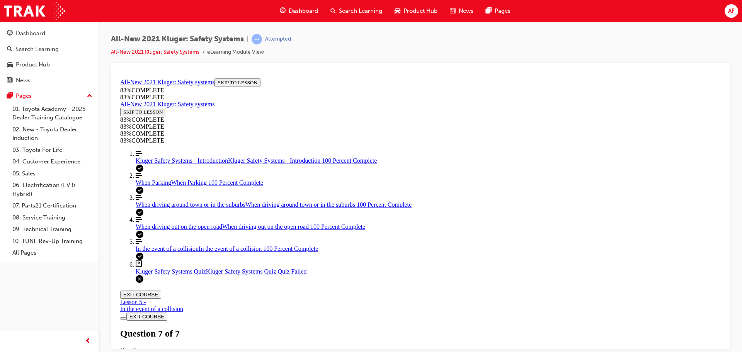
scroll to position [28, 0]
click at [371, 327] on div "Kluger Safety Systems Quiz Lesson 6 of 6 Now that you've gone through the Kluge…" at bounding box center [420, 353] width 600 height 53
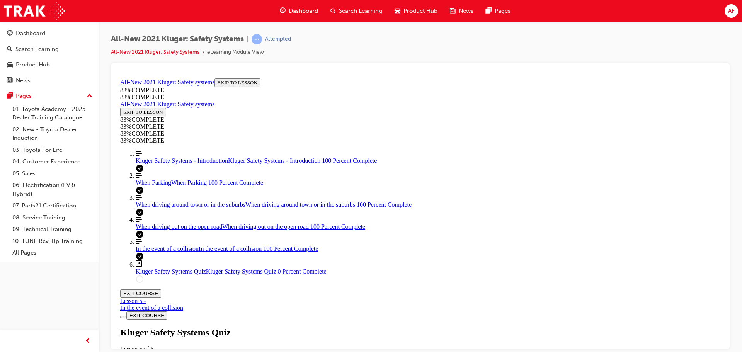
drag, startPoint x: 397, startPoint y: 220, endPoint x: 402, endPoint y: 242, distance: 22.7
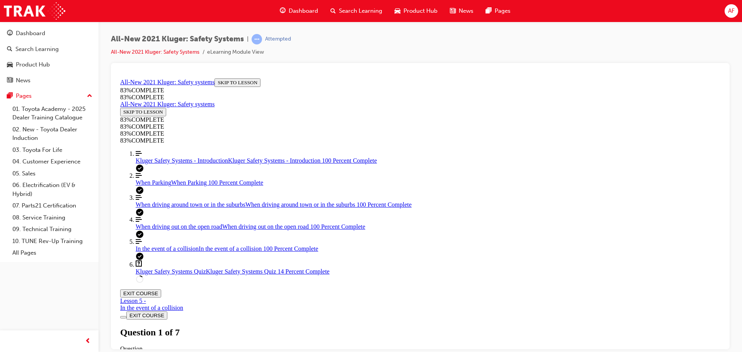
scroll to position [144, 0]
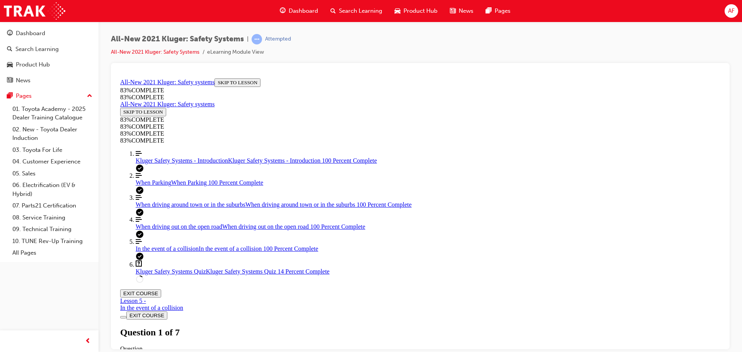
drag, startPoint x: 387, startPoint y: 231, endPoint x: 454, endPoint y: 230, distance: 66.9
drag, startPoint x: 408, startPoint y: 263, endPoint x: 459, endPoint y: 264, distance: 51.0
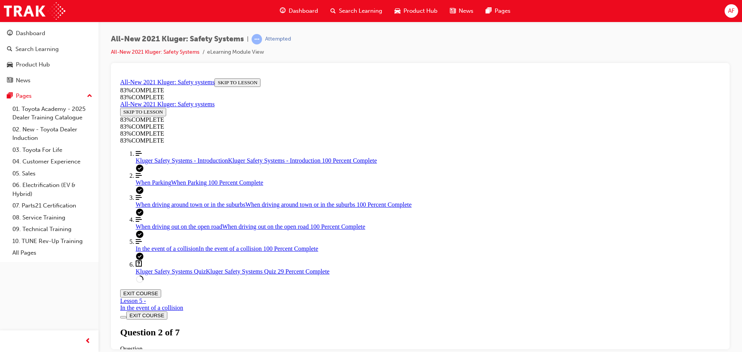
drag, startPoint x: 430, startPoint y: 297, endPoint x: 483, endPoint y: 298, distance: 52.9
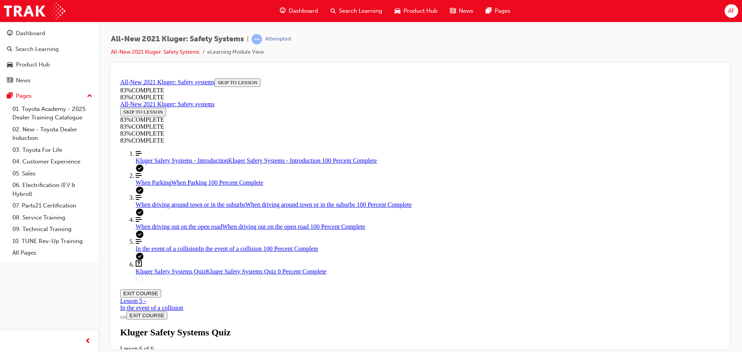
scroll to position [28, 0]
drag, startPoint x: 394, startPoint y: 277, endPoint x: 508, endPoint y: 244, distance: 118.2
drag, startPoint x: 405, startPoint y: 270, endPoint x: 478, endPoint y: 306, distance: 81.2
drag, startPoint x: 430, startPoint y: 319, endPoint x: 473, endPoint y: 270, distance: 64.9
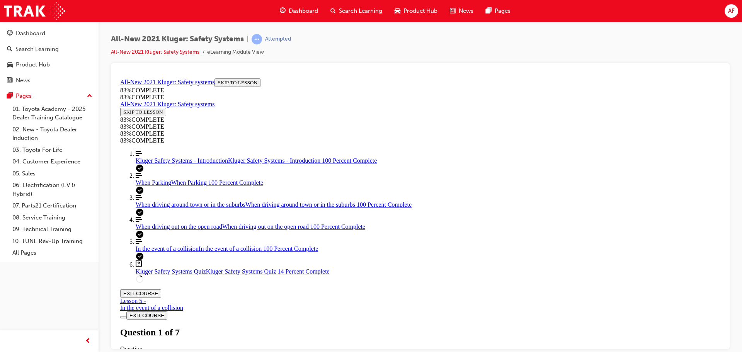
drag, startPoint x: 468, startPoint y: 308, endPoint x: 499, endPoint y: 268, distance: 50.6
drag, startPoint x: 407, startPoint y: 315, endPoint x: 470, endPoint y: 319, distance: 63.1
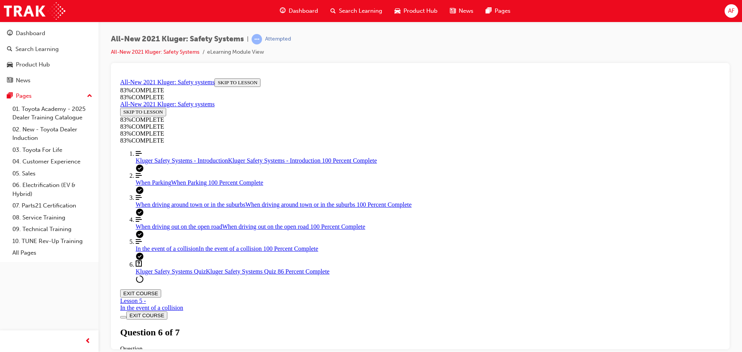
scroll to position [260, 0]
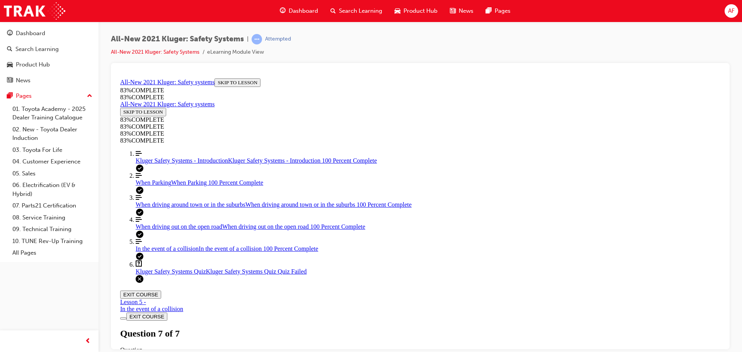
scroll to position [28, 0]
click at [355, 327] on div "Kluger Safety Systems Quiz Lesson 6 of 6 Now that you've gone through the Kluge…" at bounding box center [420, 353] width 600 height 53
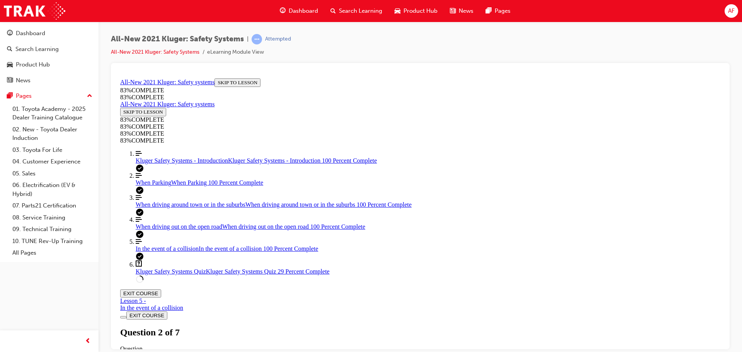
scroll to position [221, 0]
drag, startPoint x: 434, startPoint y: 307, endPoint x: 452, endPoint y: 307, distance: 18.2
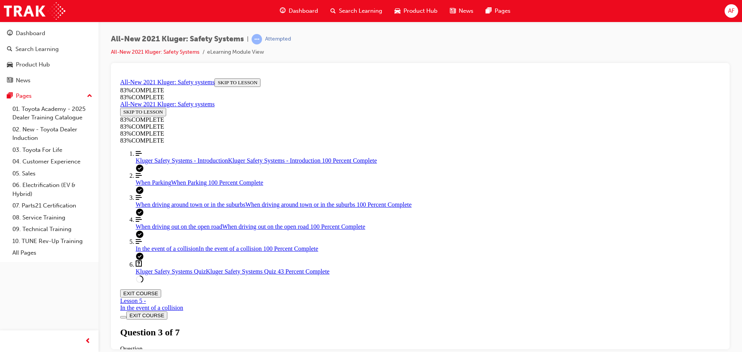
drag, startPoint x: 420, startPoint y: 231, endPoint x: 444, endPoint y: 301, distance: 74.0
drag, startPoint x: 428, startPoint y: 241, endPoint x: 458, endPoint y: 239, distance: 30.2
drag, startPoint x: 427, startPoint y: 267, endPoint x: 449, endPoint y: 266, distance: 22.0
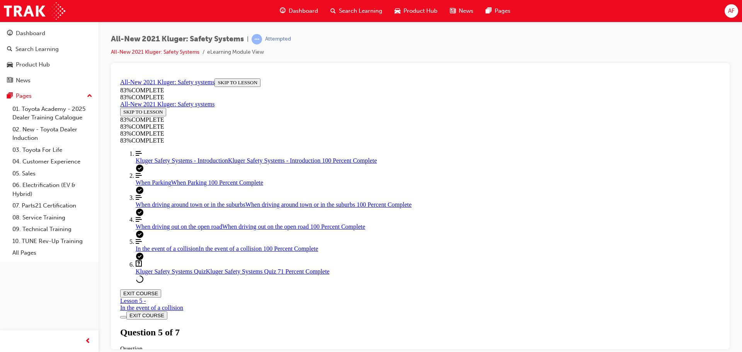
scroll to position [144, 0]
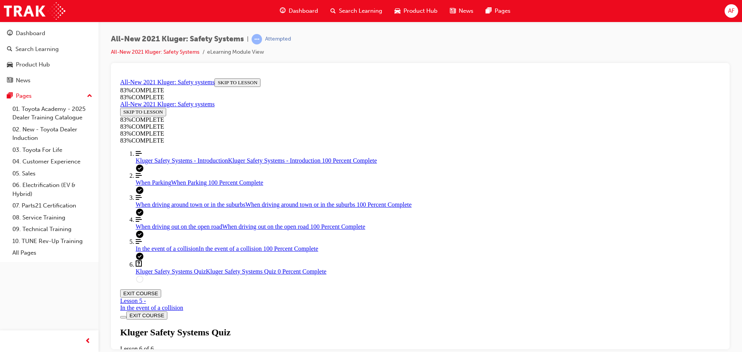
drag, startPoint x: 346, startPoint y: 138, endPoint x: 541, endPoint y: 253, distance: 225.8
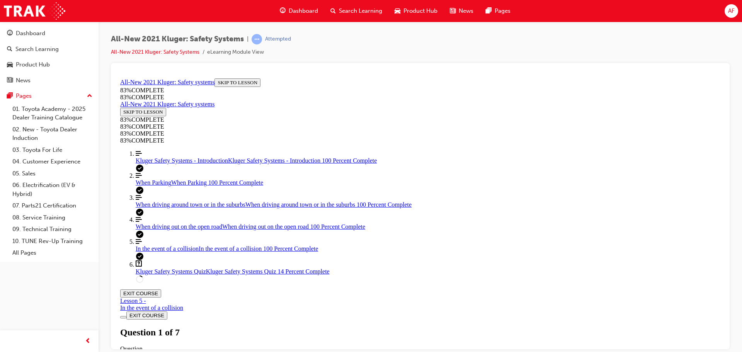
copy div "Your guest wants to know how they can disable both the lane keep steering assis…"
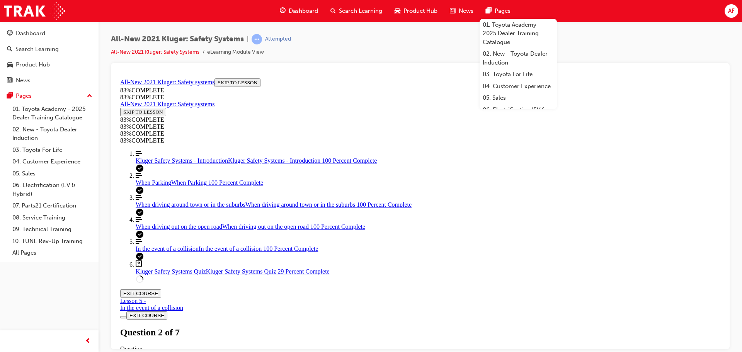
drag, startPoint x: 321, startPoint y: 168, endPoint x: 503, endPoint y: 323, distance: 238.5
copy div "In a collision, the body of the Kluger is designed to absorb and deflect as muc…"
drag, startPoint x: 463, startPoint y: 334, endPoint x: 465, endPoint y: 338, distance: 4.3
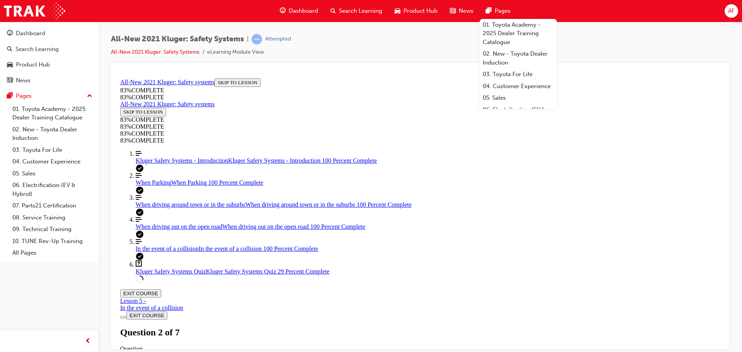
drag, startPoint x: 332, startPoint y: 115, endPoint x: 445, endPoint y: 258, distance: 182.6
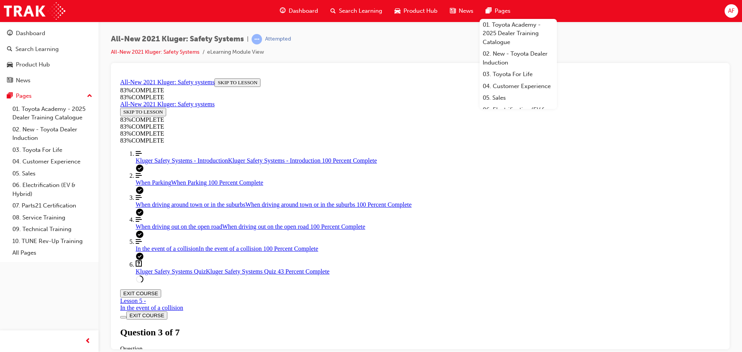
scroll to position [60, 0]
copy div "Besides automatically keeping a safe following distance between you and the veh…"
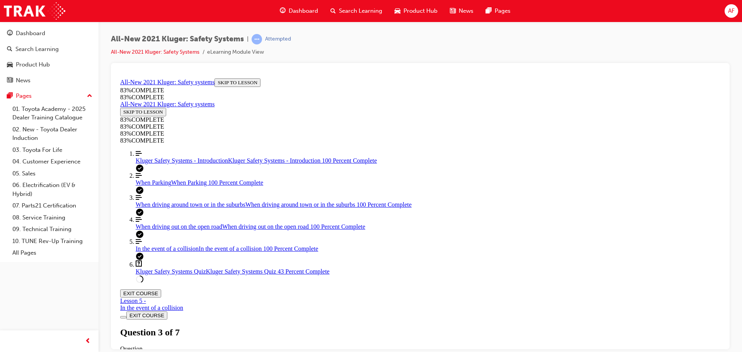
drag, startPoint x: 304, startPoint y: 183, endPoint x: 626, endPoint y: 312, distance: 346.4
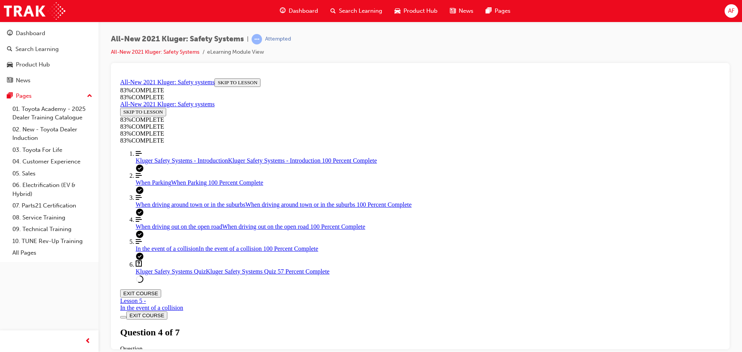
drag, startPoint x: 442, startPoint y: 204, endPoint x: 493, endPoint y: 274, distance: 87.0
drag, startPoint x: 406, startPoint y: 229, endPoint x: 453, endPoint y: 231, distance: 47.2
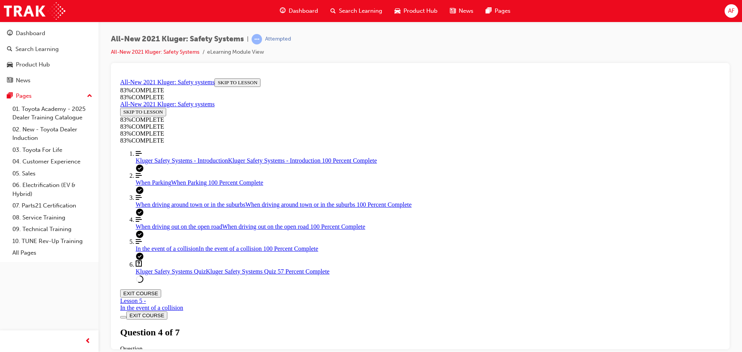
drag, startPoint x: 457, startPoint y: 205, endPoint x: 466, endPoint y: 211, distance: 10.6
drag, startPoint x: 430, startPoint y: 195, endPoint x: 464, endPoint y: 195, distance: 33.6
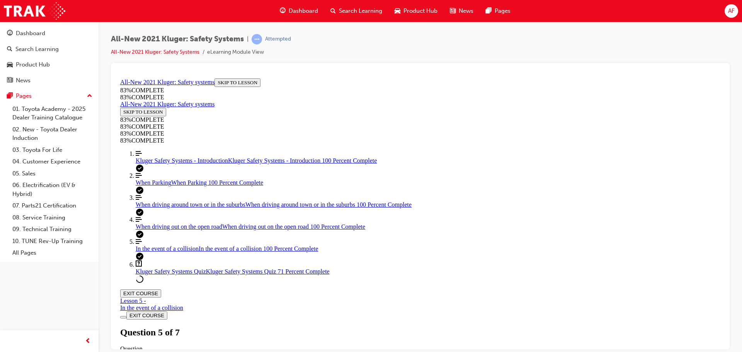
drag, startPoint x: 345, startPoint y: 145, endPoint x: 422, endPoint y: 210, distance: 100.4
drag, startPoint x: 306, startPoint y: 168, endPoint x: 307, endPoint y: 162, distance: 6.2
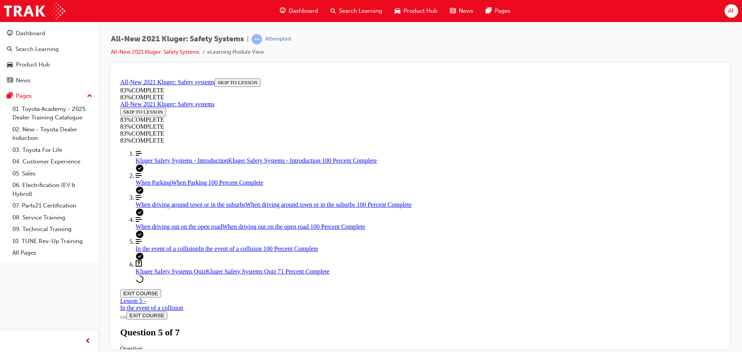
scroll to position [221, 0]
drag, startPoint x: 323, startPoint y: 139, endPoint x: 562, endPoint y: 283, distance: 279.2
copy div "Every now and then your guest notices "dots" leading to a car icon in the MID w…"
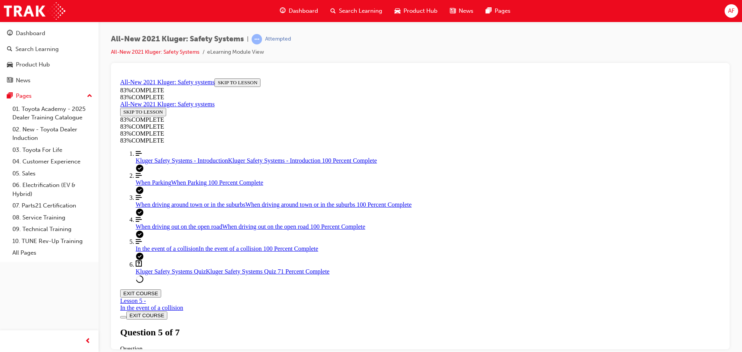
scroll to position [183, 0]
drag, startPoint x: 620, startPoint y: 258, endPoint x: 617, endPoint y: 260, distance: 4.1
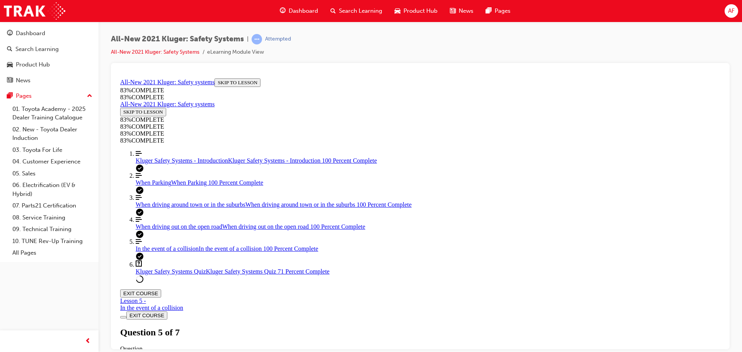
drag, startPoint x: 322, startPoint y: 147, endPoint x: 555, endPoint y: 316, distance: 288.3
copy div "A part of the Emergency Steering Assist diagram has been hidden. What happens a…"
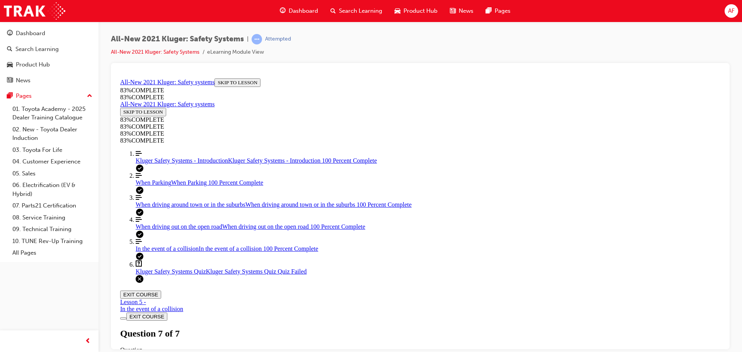
scroll to position [28, 0]
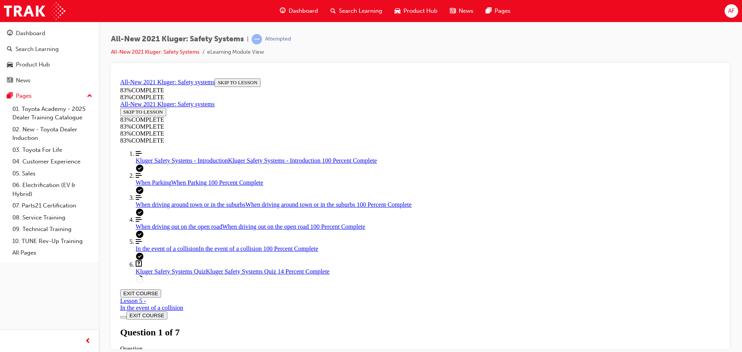
scroll to position [67, 0]
drag, startPoint x: 378, startPoint y: 230, endPoint x: 518, endPoint y: 263, distance: 144.1
drag, startPoint x: 440, startPoint y: 239, endPoint x: 485, endPoint y: 235, distance: 45.0
drag, startPoint x: 436, startPoint y: 197, endPoint x: 484, endPoint y: 195, distance: 47.6
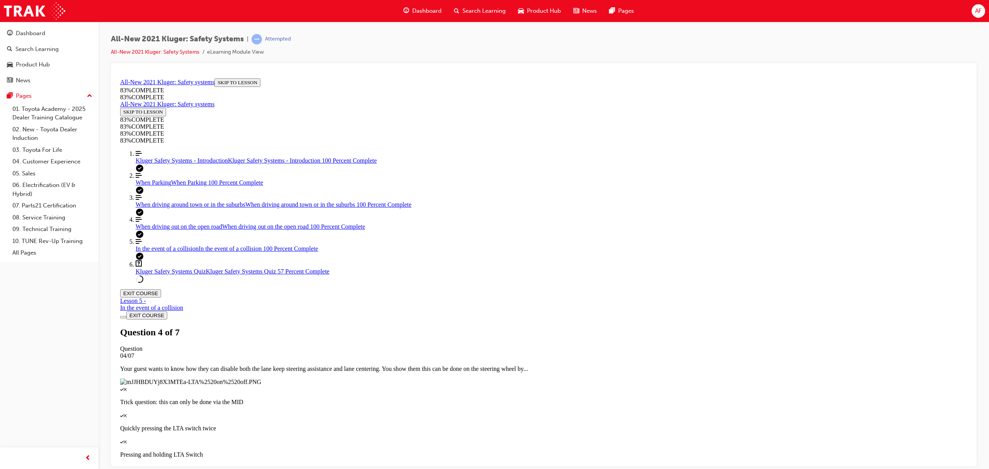
scroll to position [28, 0]
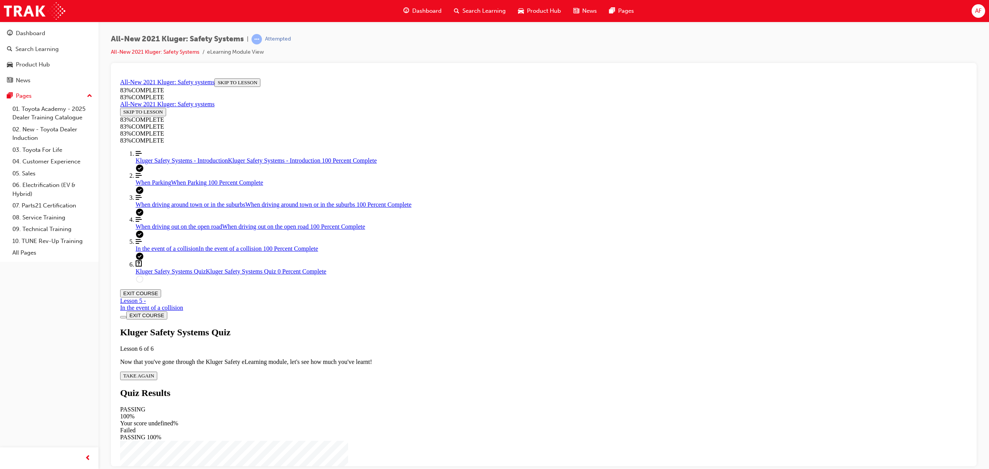
click at [486, 327] on div "Kluger Safety Systems Quiz Lesson 6 of 6 Now that you've gone through the Kluge…" at bounding box center [543, 353] width 847 height 53
click at [154, 352] on span "TAKE AGAIN" at bounding box center [138, 375] width 31 height 6
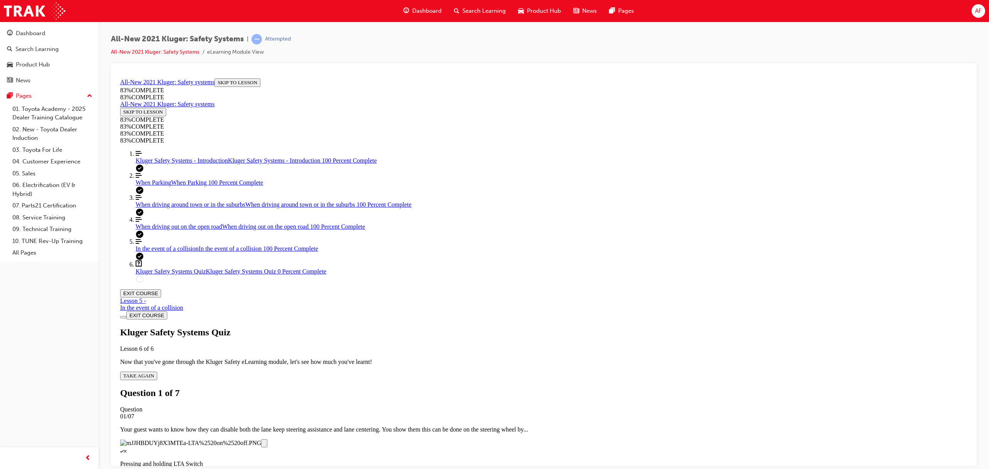
scroll to position [149, 0]
click at [521, 352] on div "Quiz" at bounding box center [543, 450] width 847 height 7
click at [520, 352] on div "Quiz" at bounding box center [543, 476] width 847 height 7
click at [534, 352] on div "Quiz" at bounding box center [543, 450] width 847 height 7
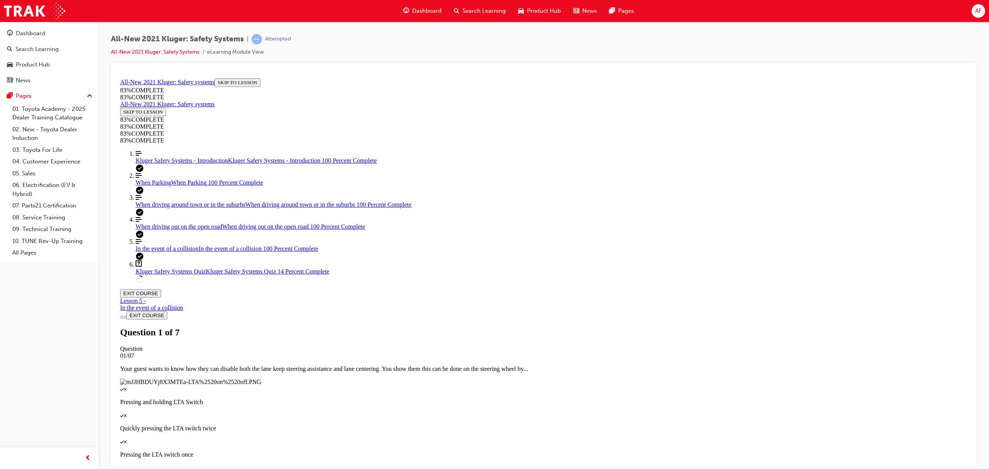
scroll to position [107, 0]
drag, startPoint x: 529, startPoint y: 238, endPoint x: 627, endPoint y: 311, distance: 121.9
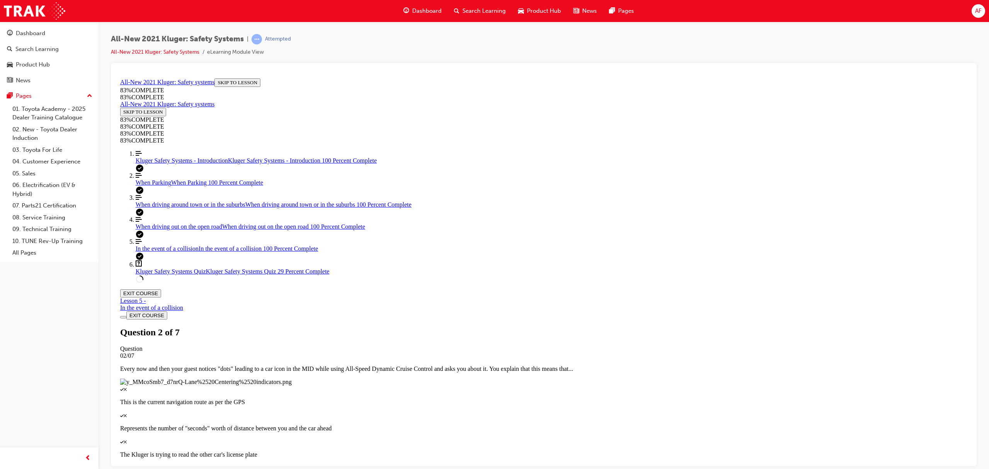
drag, startPoint x: 530, startPoint y: 230, endPoint x: 631, endPoint y: 281, distance: 112.8
drag, startPoint x: 505, startPoint y: 241, endPoint x: 613, endPoint y: 315, distance: 130.3
drag, startPoint x: 519, startPoint y: 277, endPoint x: 602, endPoint y: 232, distance: 94.7
drag, startPoint x: 481, startPoint y: 267, endPoint x: 563, endPoint y: 267, distance: 82.3
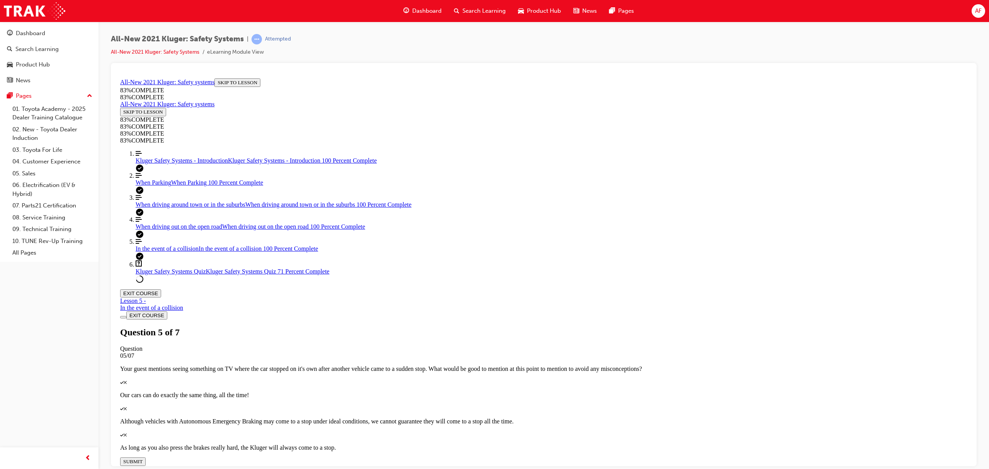
scroll to position [109, 0]
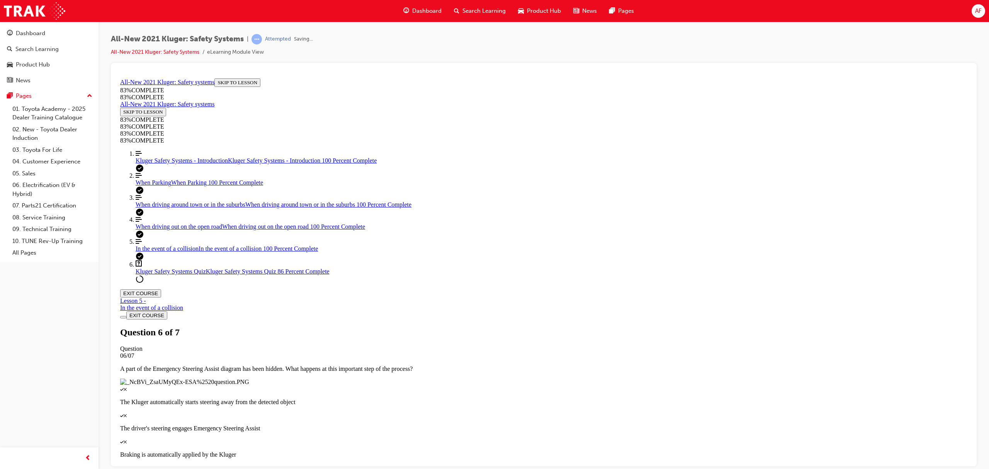
scroll to position [28, 0]
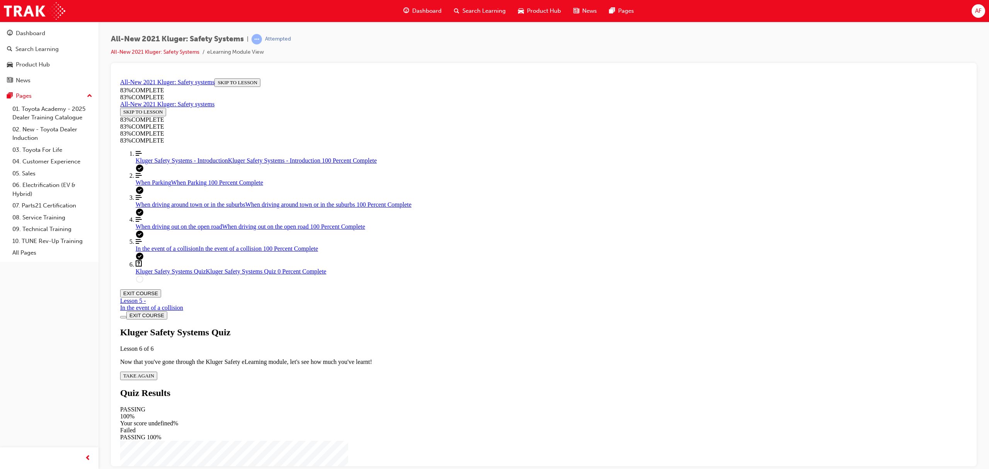
click at [474, 327] on div "Kluger Safety Systems Quiz Lesson 6 of 6 Now that you've gone through the Kluge…" at bounding box center [543, 353] width 847 height 53
click at [154, 352] on span "TAKE AGAIN" at bounding box center [138, 375] width 31 height 6
click at [501, 352] on div "Quiz" at bounding box center [543, 468] width 847 height 7
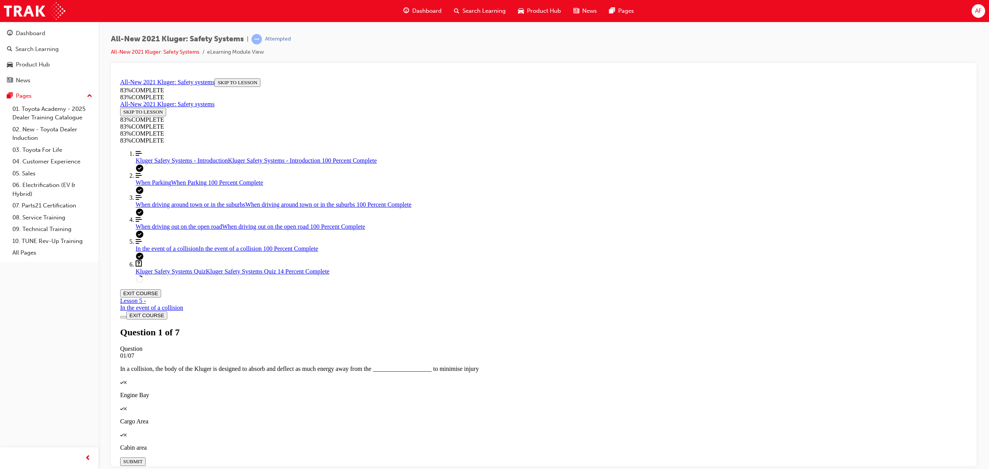
scroll to position [149, 0]
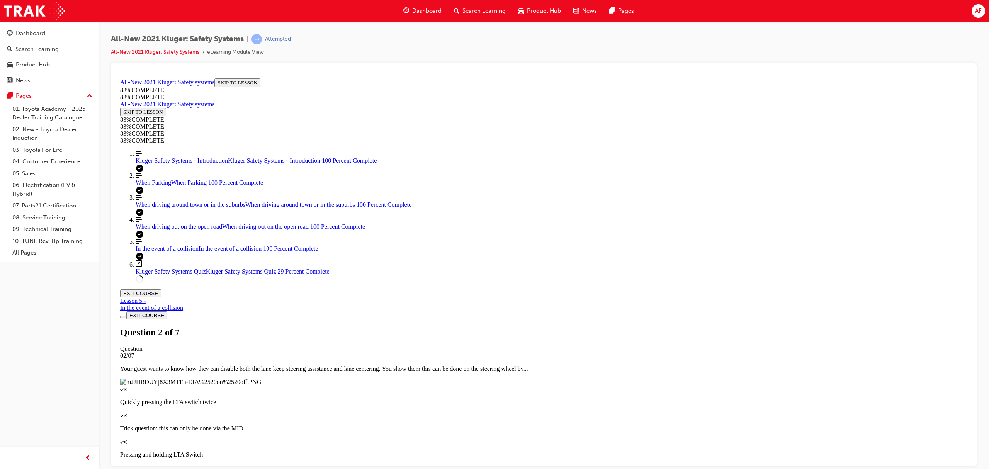
drag, startPoint x: 560, startPoint y: 240, endPoint x: 563, endPoint y: 249, distance: 9.7
drag, startPoint x: 546, startPoint y: 280, endPoint x: 523, endPoint y: 318, distance: 44.7
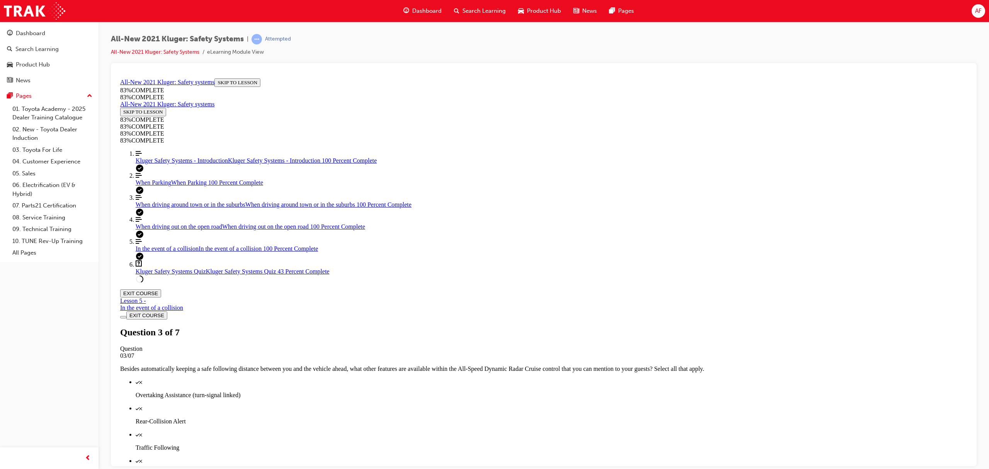
scroll to position [107, 0]
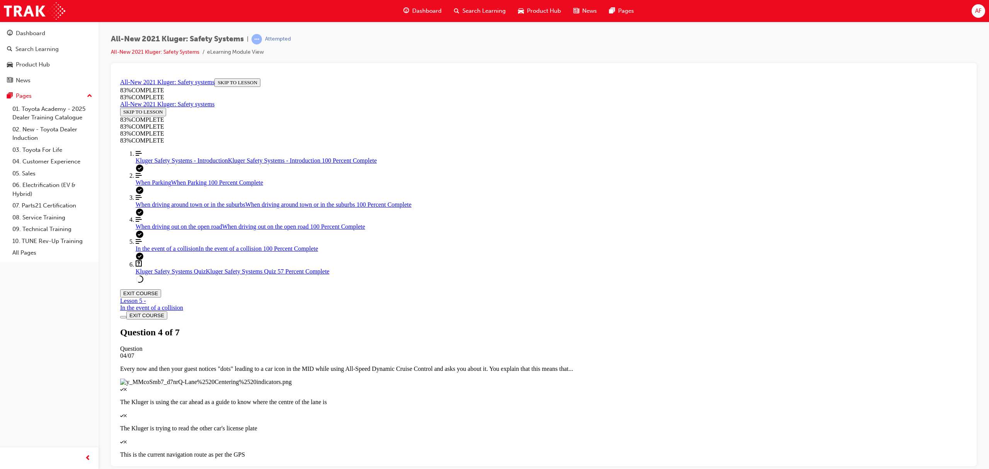
scroll to position [28, 0]
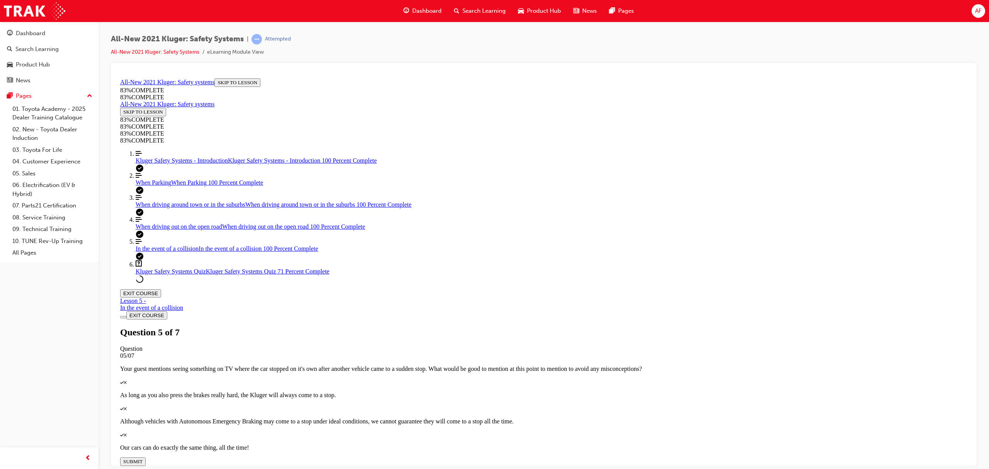
scroll to position [109, 0]
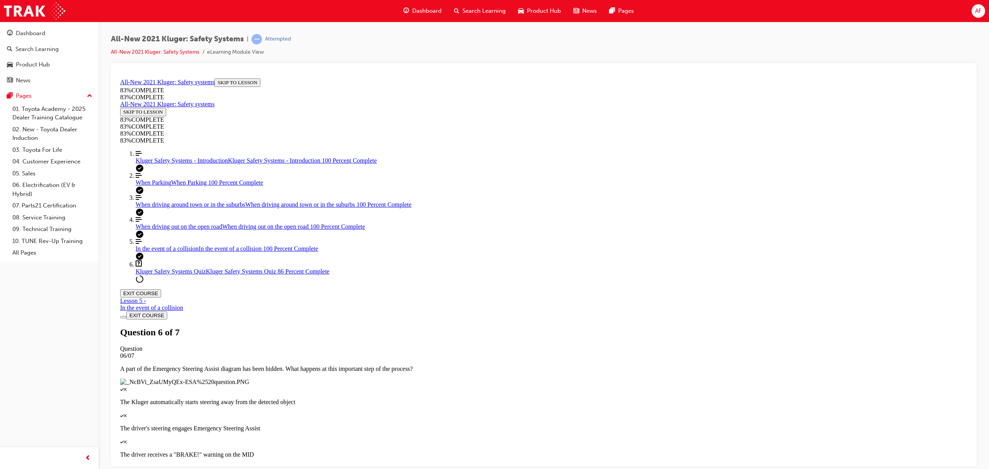
scroll to position [28, 0]
drag, startPoint x: 524, startPoint y: 279, endPoint x: 587, endPoint y: 275, distance: 62.7
drag, startPoint x: 558, startPoint y: 240, endPoint x: 613, endPoint y: 313, distance: 91.6
drag, startPoint x: 523, startPoint y: 235, endPoint x: 628, endPoint y: 241, distance: 104.9
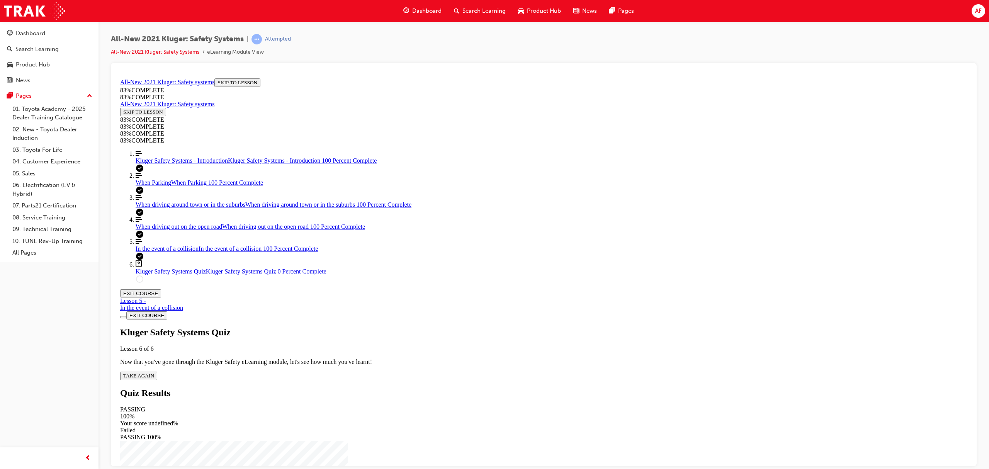
click at [154, 352] on span "TAKE AGAIN" at bounding box center [138, 375] width 31 height 6
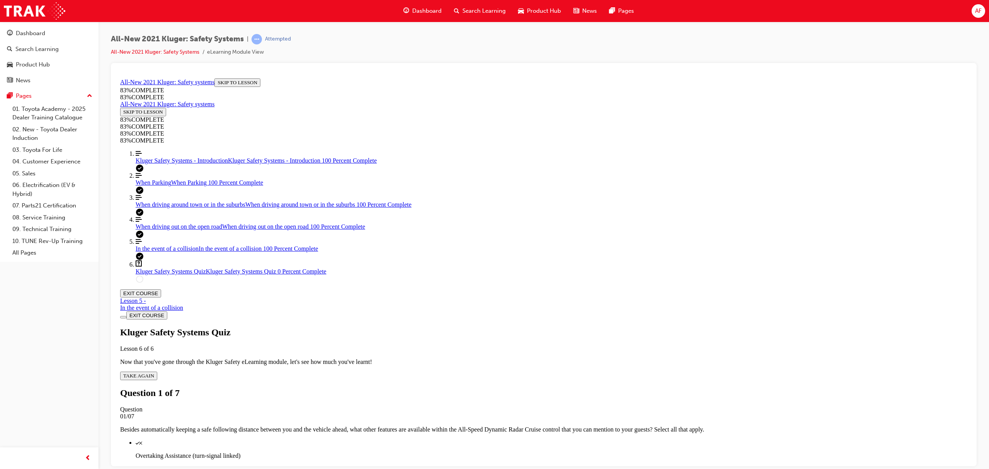
click at [498, 352] on div "Quiz" at bounding box center [552, 442] width 832 height 7
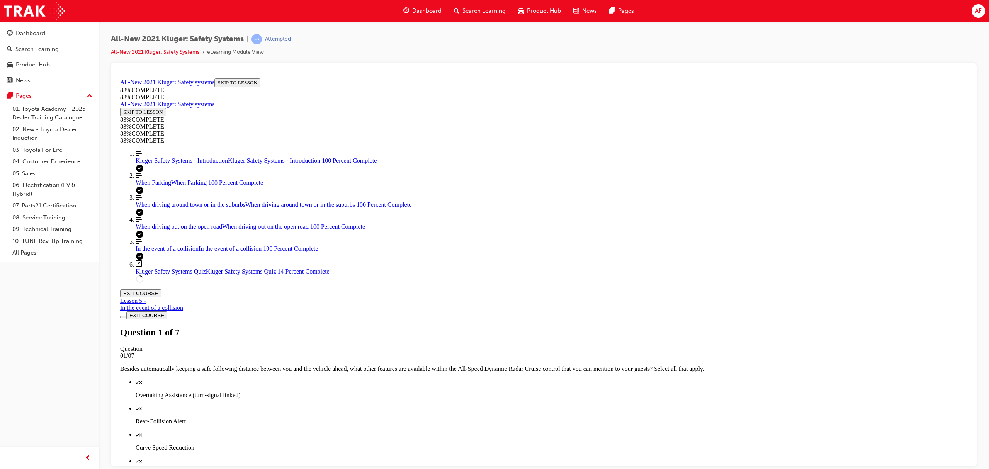
scroll to position [131, 0]
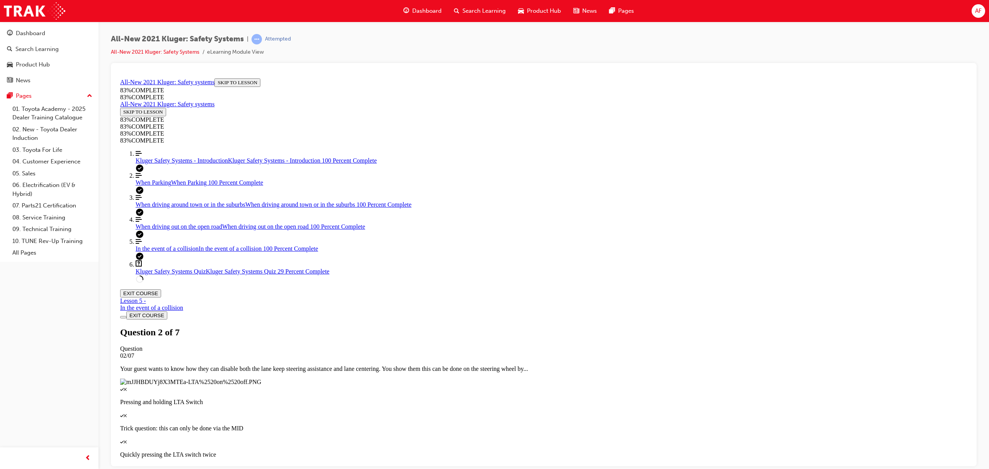
scroll to position [80, 0]
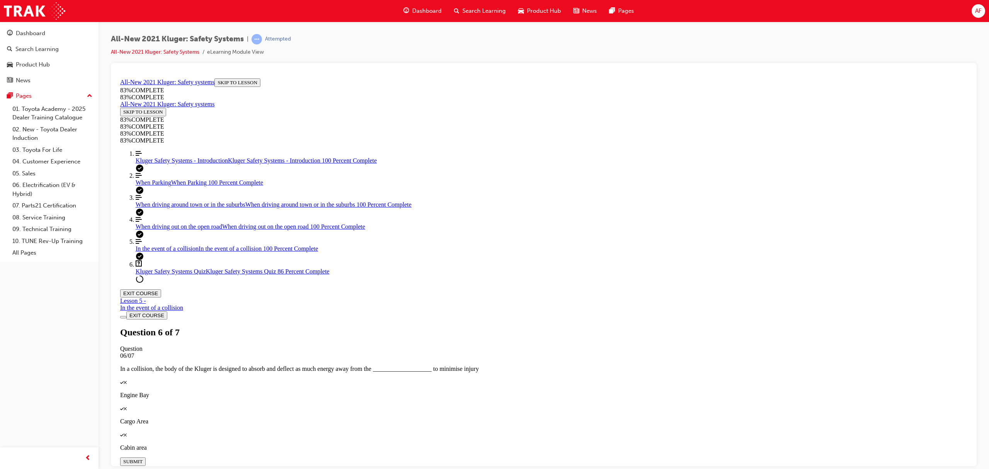
drag, startPoint x: 491, startPoint y: 232, endPoint x: 563, endPoint y: 231, distance: 71.5
drag, startPoint x: 561, startPoint y: 310, endPoint x: 587, endPoint y: 310, distance: 25.9
drag, startPoint x: 548, startPoint y: 282, endPoint x: 614, endPoint y: 278, distance: 65.8
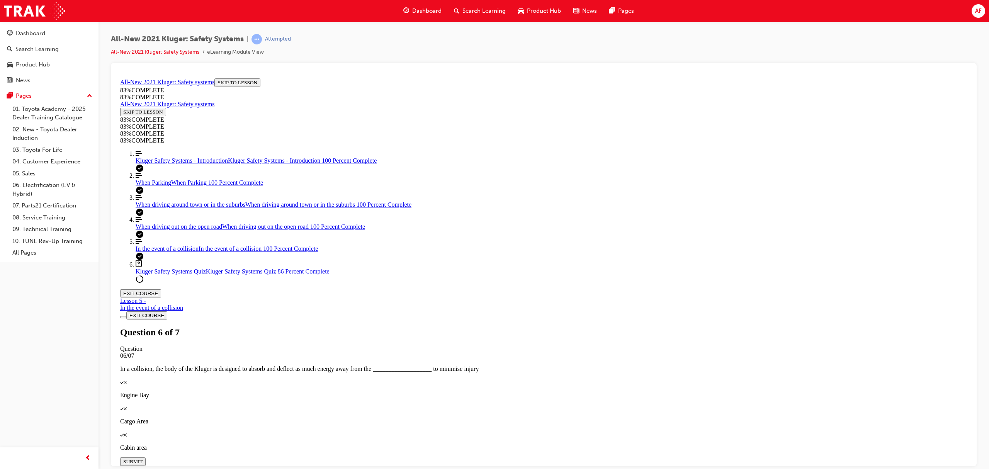
drag, startPoint x: 529, startPoint y: 262, endPoint x: 578, endPoint y: 266, distance: 49.3
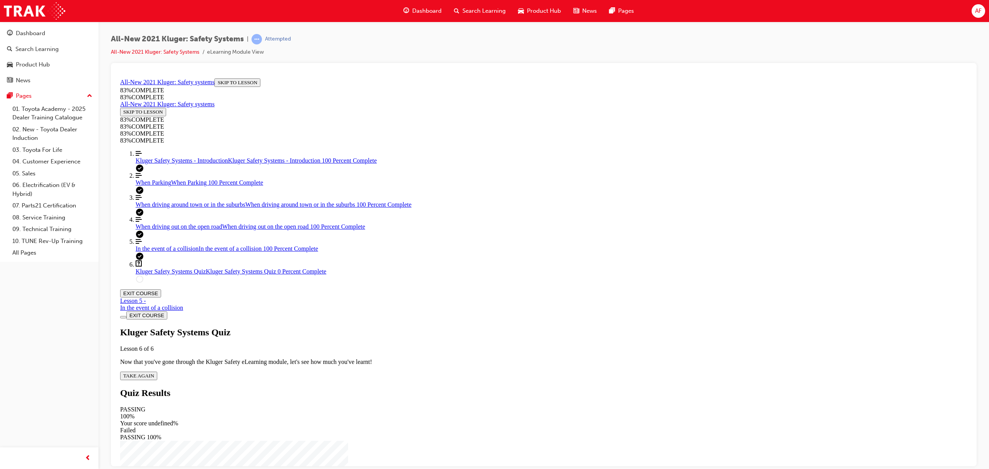
click at [485, 327] on div "Kluger Safety Systems Quiz Lesson 6 of 6 Now that you've gone through the Kluge…" at bounding box center [543, 353] width 847 height 53
click at [154, 352] on span "TAKE AGAIN" at bounding box center [138, 375] width 31 height 6
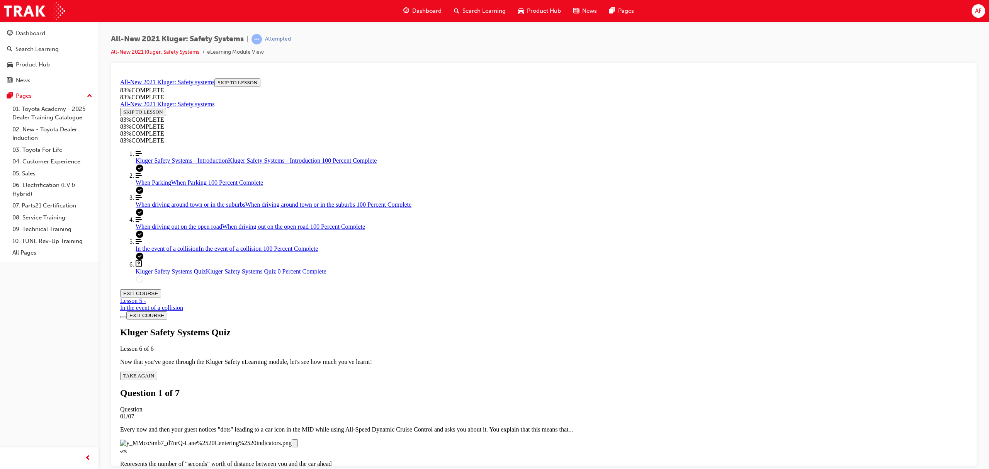
click at [553, 352] on p "Represents the number of "seconds" worth of distance between you and the car ah…" at bounding box center [543, 463] width 847 height 7
click at [519, 352] on p "Represents the number of "seconds" worth of distance between you and the car ah…" at bounding box center [543, 463] width 847 height 7
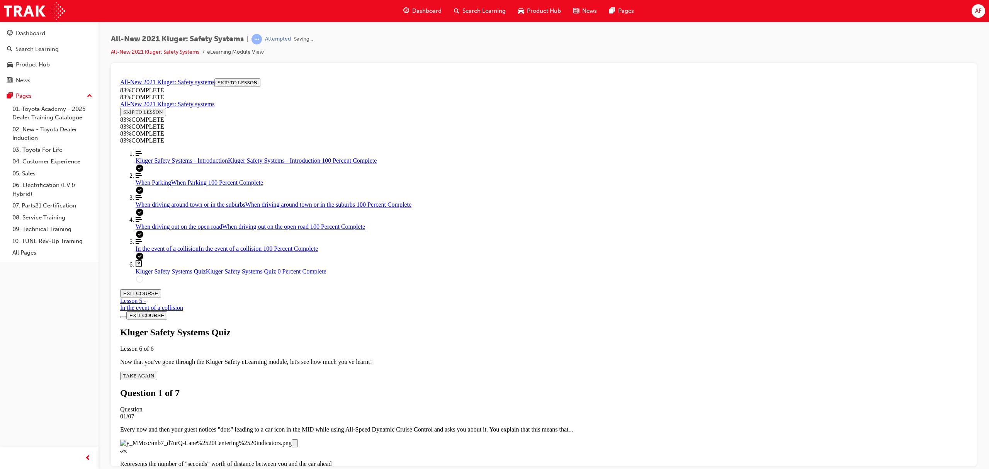
scroll to position [28, 0]
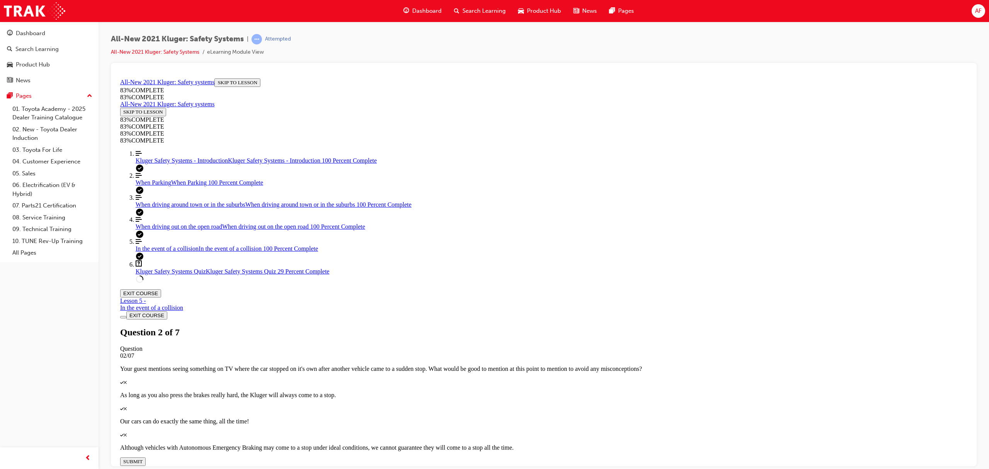
scroll to position [149, 0]
drag, startPoint x: 523, startPoint y: 319, endPoint x: 523, endPoint y: 312, distance: 6.6
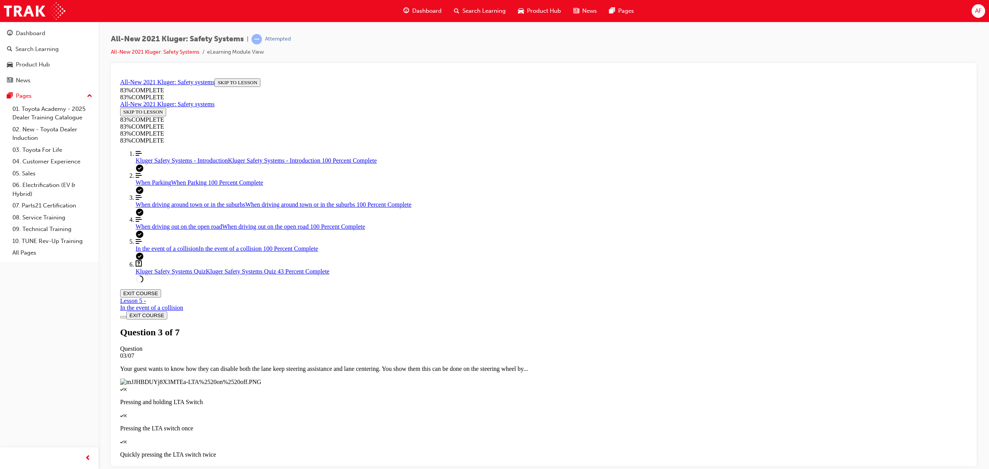
scroll to position [28, 0]
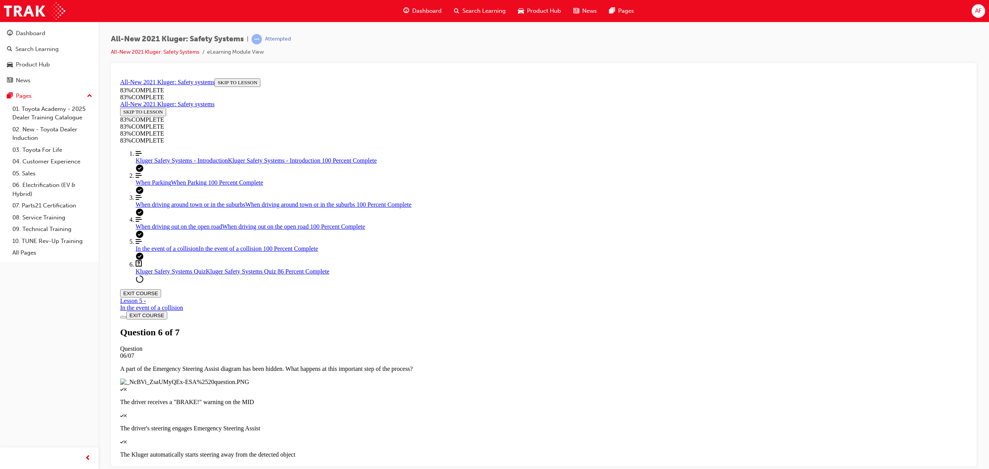
drag, startPoint x: 537, startPoint y: 241, endPoint x: 682, endPoint y: 279, distance: 150.2
drag, startPoint x: 539, startPoint y: 308, endPoint x: 615, endPoint y: 241, distance: 101.6
drag, startPoint x: 490, startPoint y: 305, endPoint x: 571, endPoint y: 312, distance: 81.0
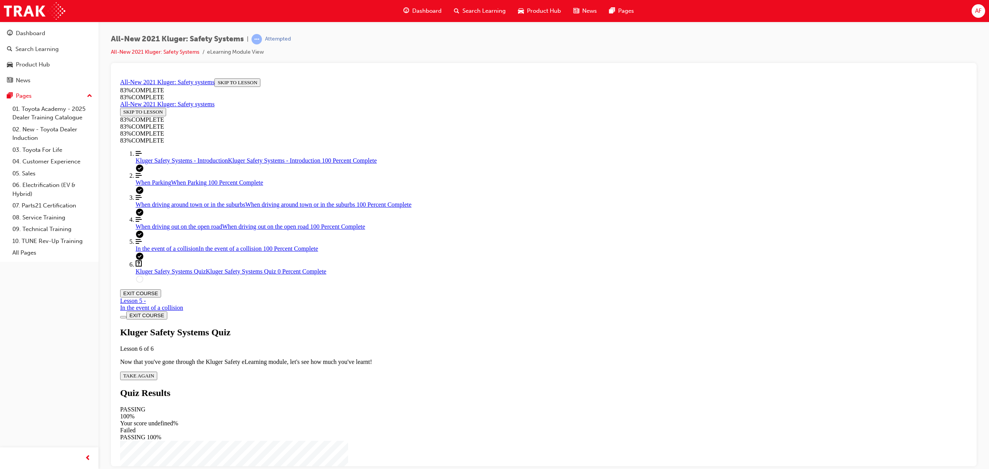
click at [154, 352] on span "TAKE AGAIN" at bounding box center [138, 375] width 31 height 6
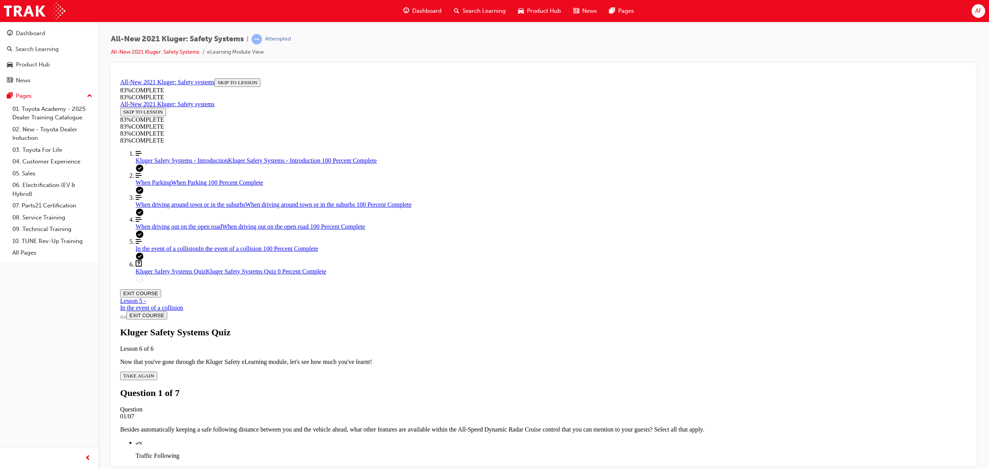
scroll to position [28, 0]
click at [582, 352] on div "Quiz" at bounding box center [552, 442] width 832 height 7
click at [566, 352] on div "Quiz" at bounding box center [552, 468] width 832 height 7
drag, startPoint x: 529, startPoint y: 335, endPoint x: 530, endPoint y: 359, distance: 23.2
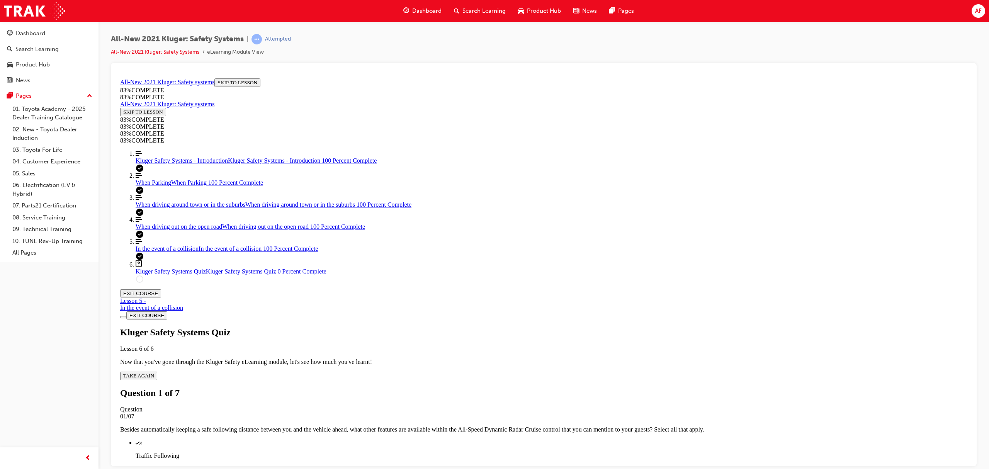
drag, startPoint x: 529, startPoint y: 363, endPoint x: 529, endPoint y: 368, distance: 4.6
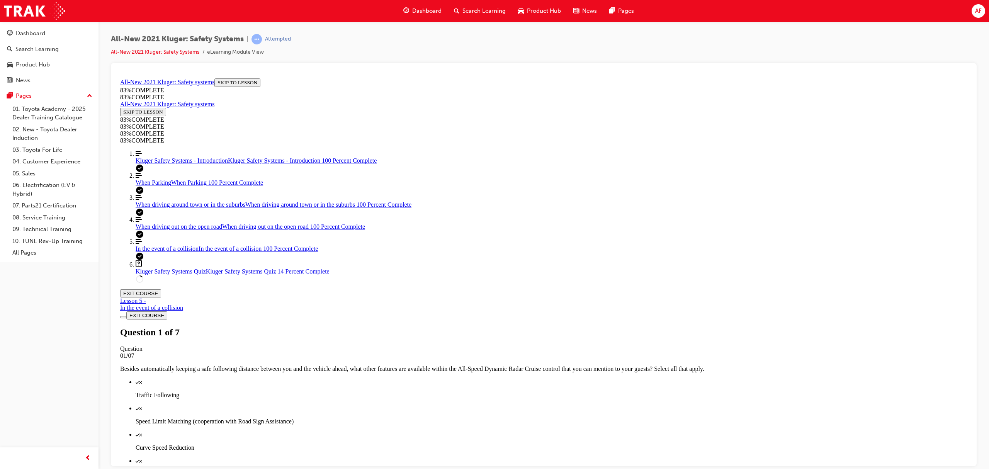
scroll to position [149, 0]
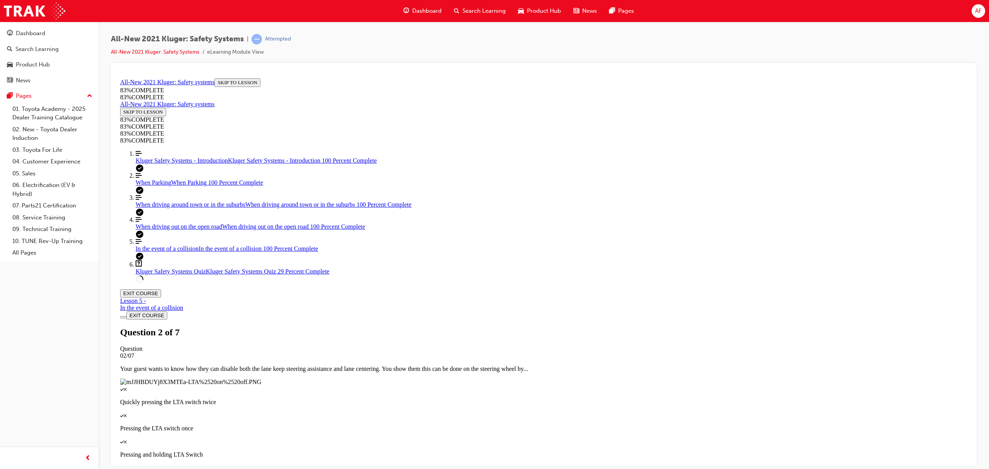
scroll to position [28, 0]
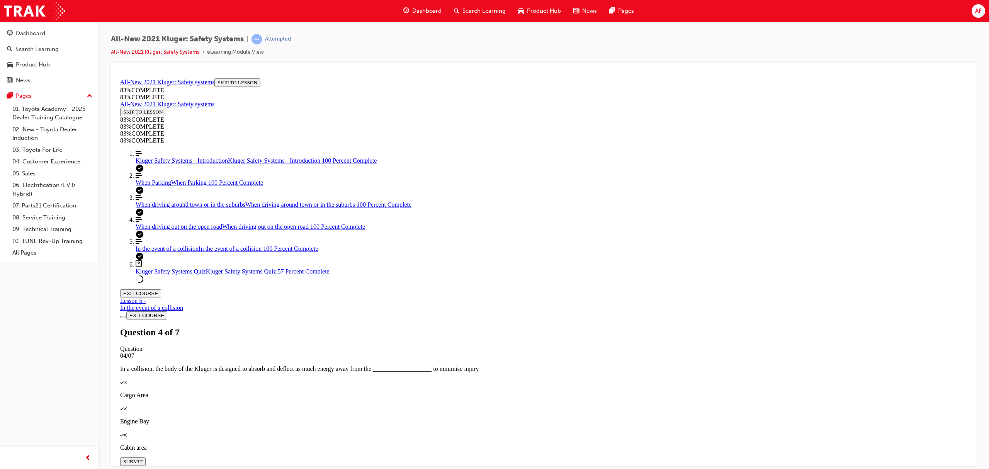
scroll to position [28, 0]
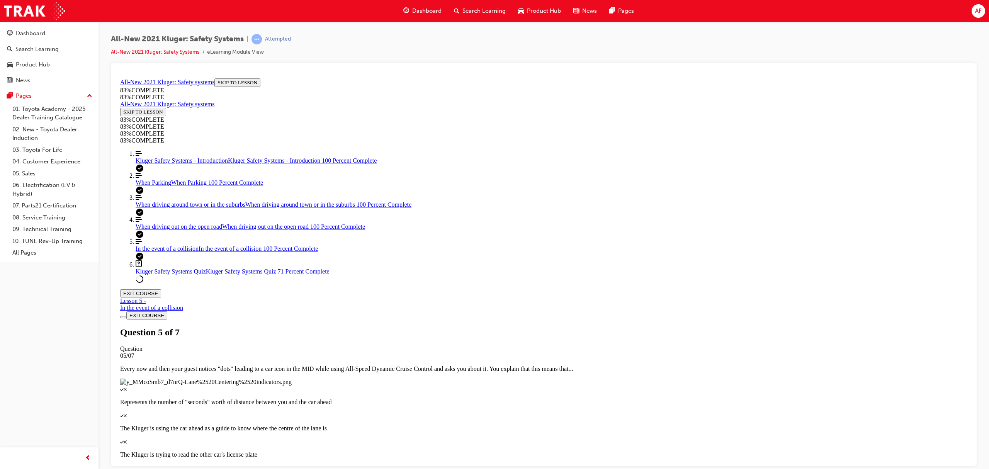
scroll to position [109, 0]
drag, startPoint x: 522, startPoint y: 300, endPoint x: 561, endPoint y: 258, distance: 58.2
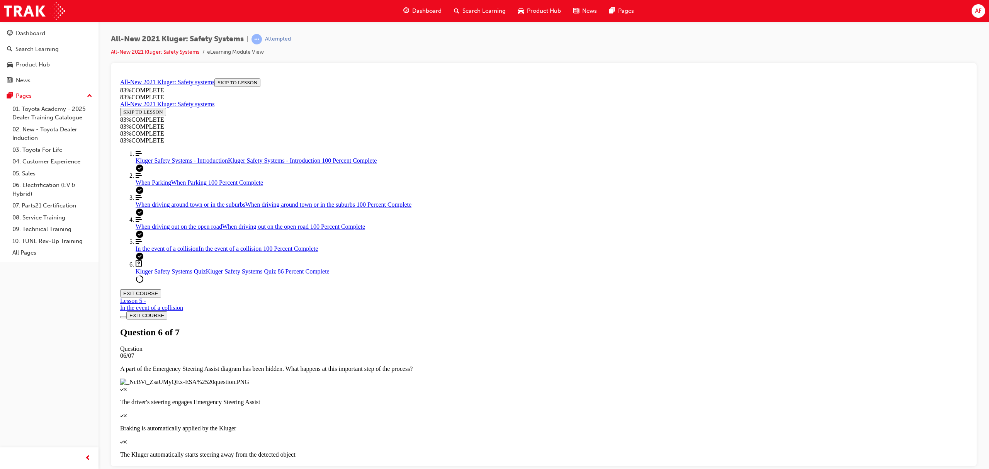
drag, startPoint x: 521, startPoint y: 303, endPoint x: 605, endPoint y: 269, distance: 90.8
drag, startPoint x: 530, startPoint y: 304, endPoint x: 583, endPoint y: 302, distance: 52.6
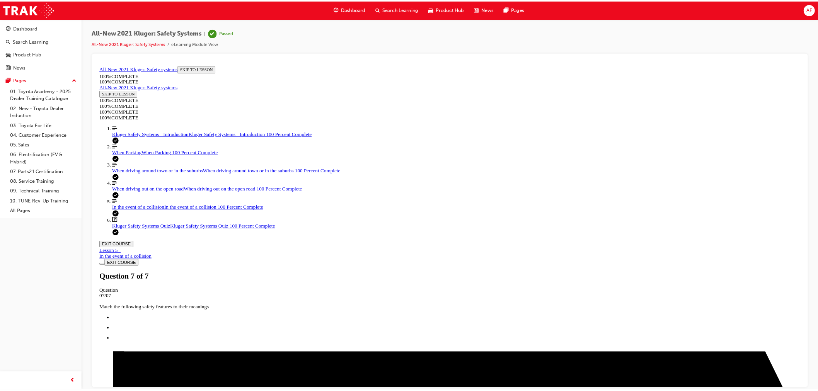
scroll to position [0, 0]
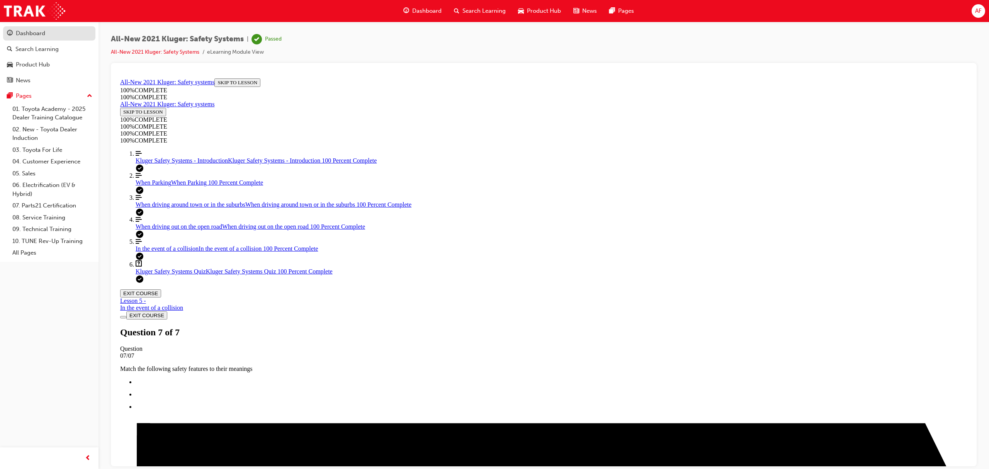
click at [39, 32] on div "Dashboard" at bounding box center [30, 33] width 29 height 9
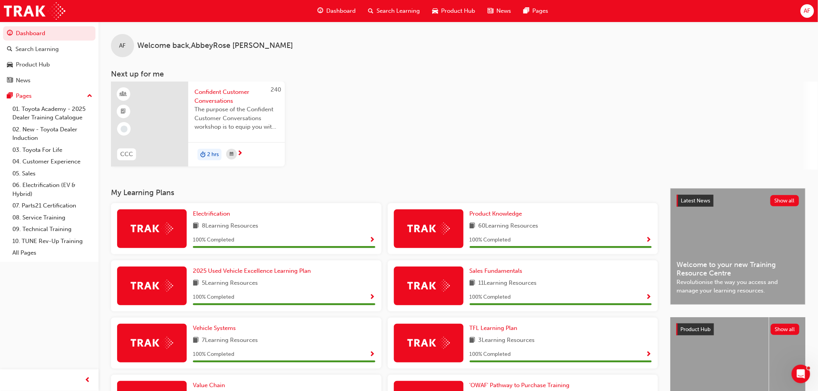
drag, startPoint x: 859, startPoint y: 3, endPoint x: 505, endPoint y: 108, distance: 368.8
click at [505, 108] on div "240 CCC Confident Customer Conversations The purpose of the Confident Customer …" at bounding box center [464, 126] width 707 height 88
